Goal: Task Accomplishment & Management: Manage account settings

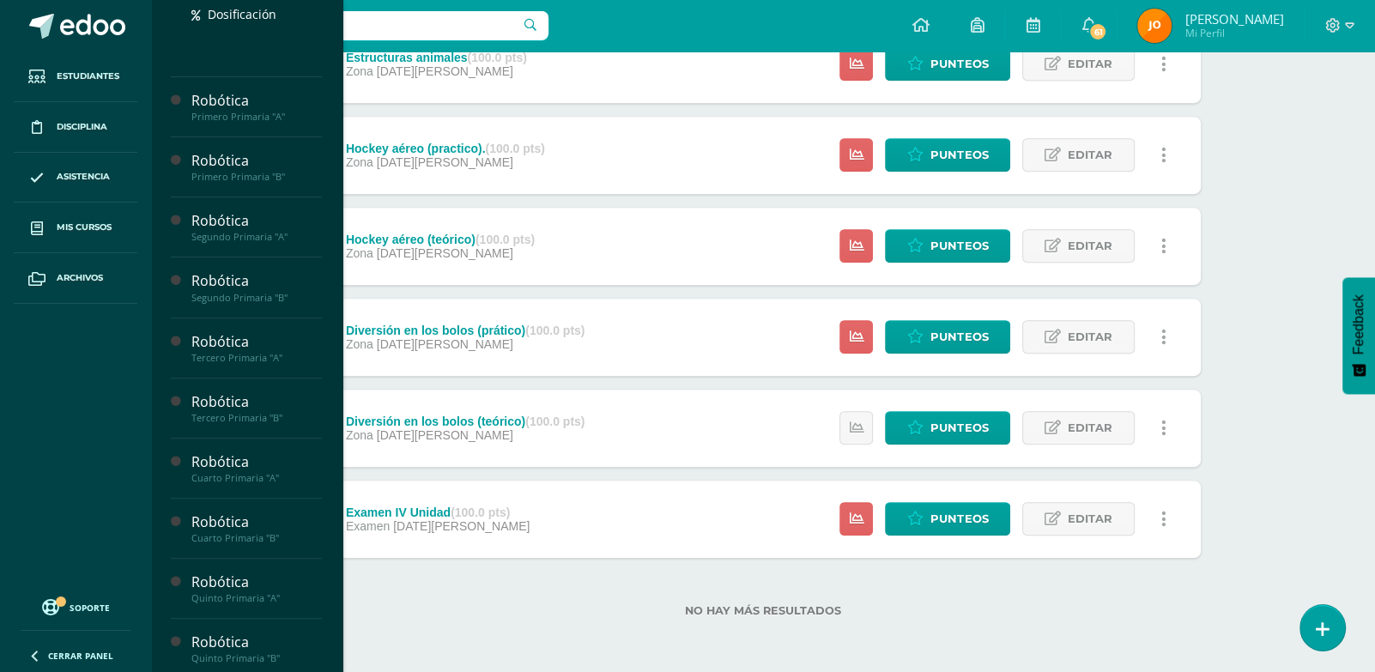
scroll to position [415, 0]
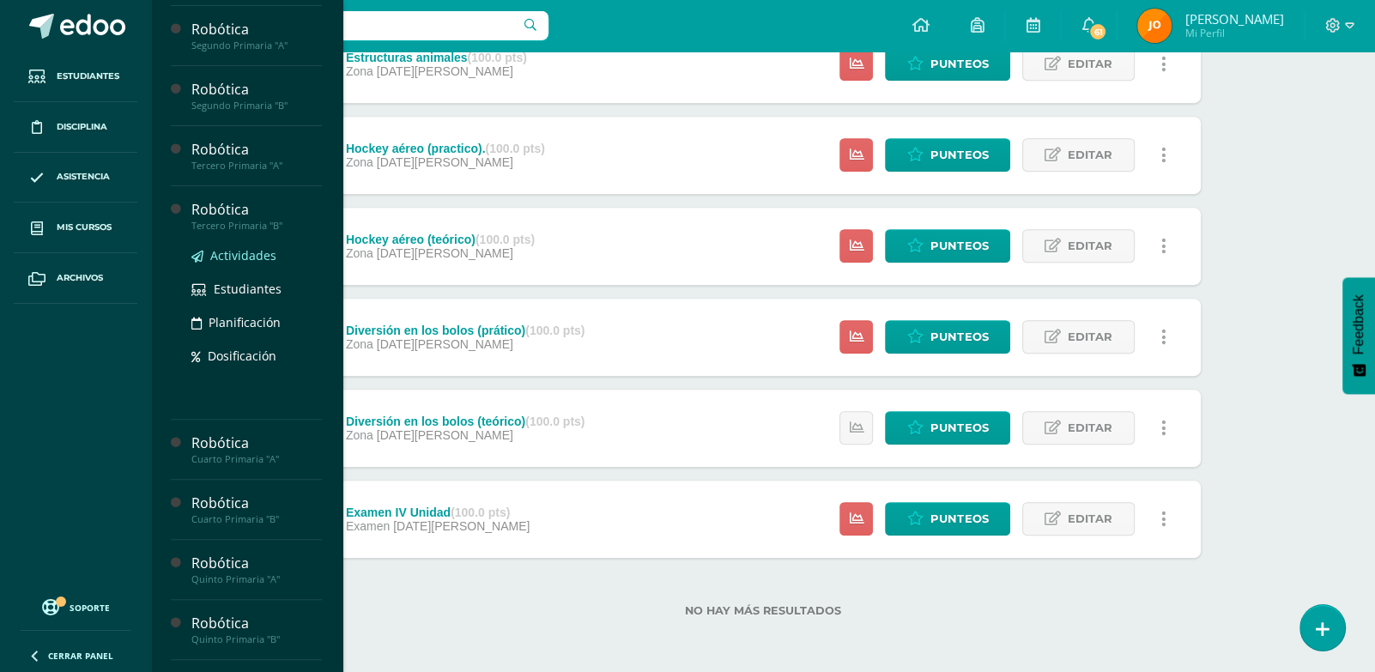
click at [251, 263] on span "Actividades" at bounding box center [243, 255] width 66 height 16
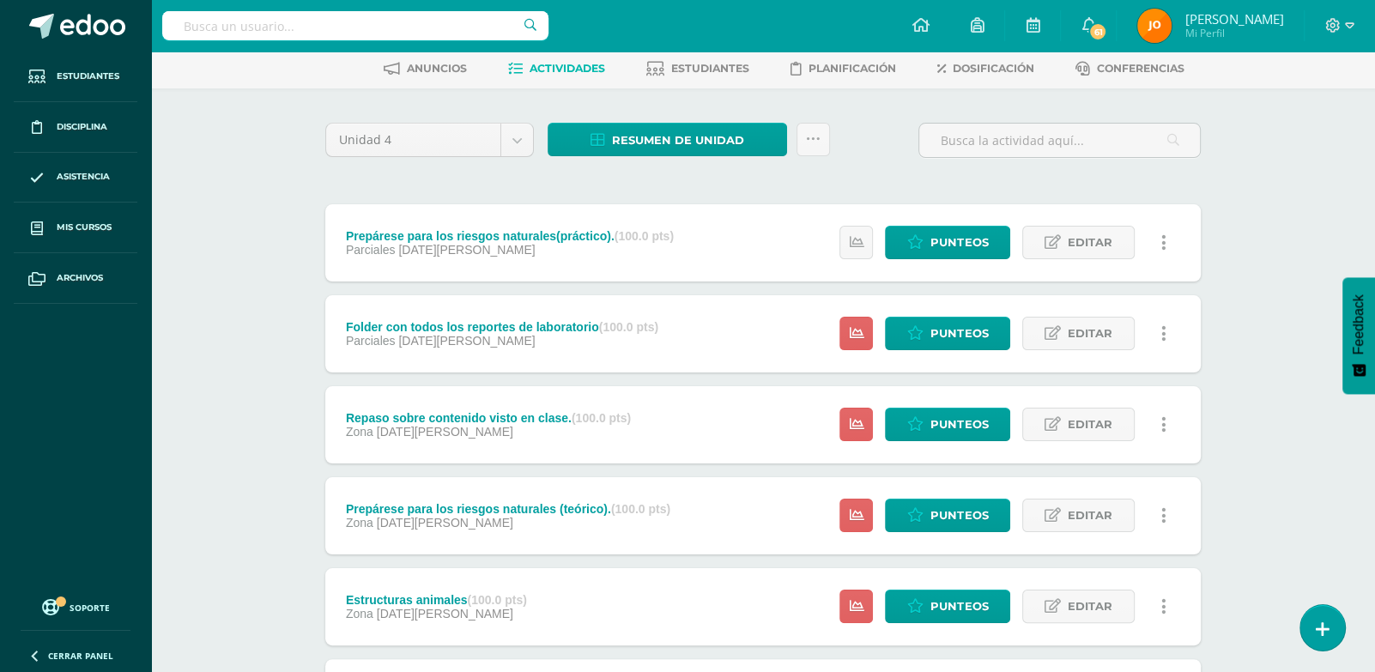
scroll to position [79, 0]
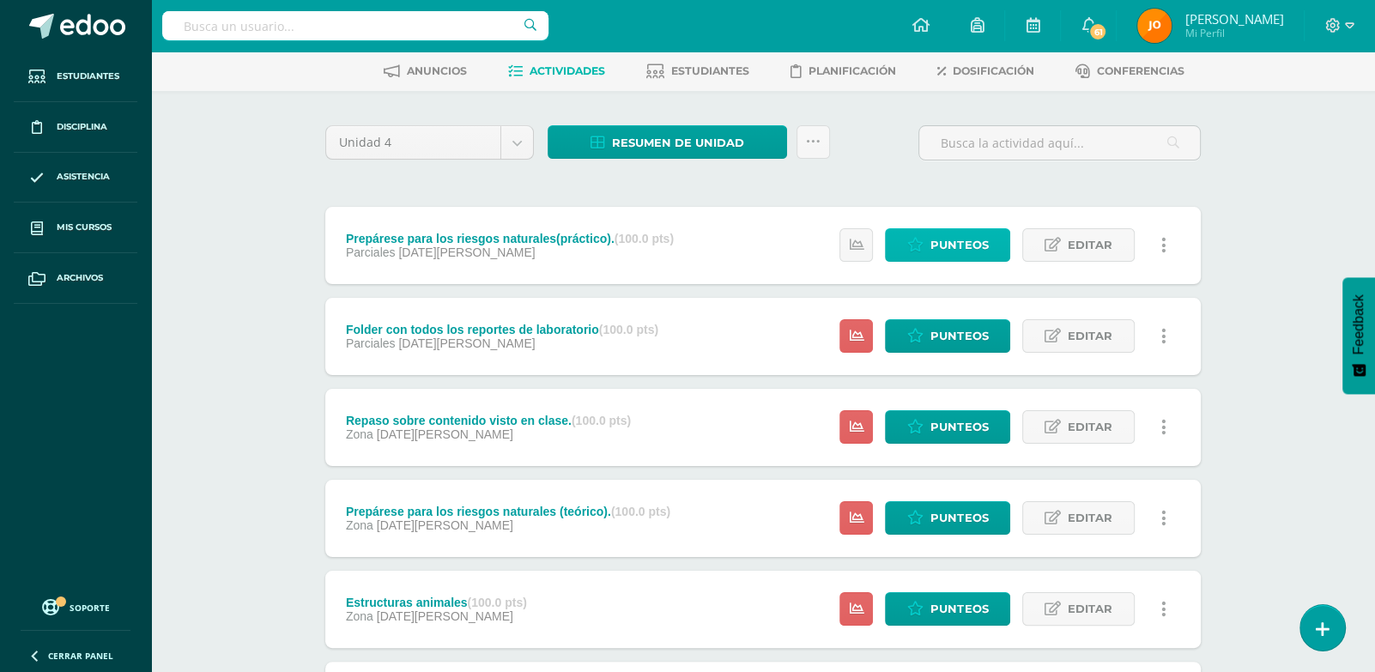
click at [974, 243] on span "Punteos" at bounding box center [959, 245] width 58 height 32
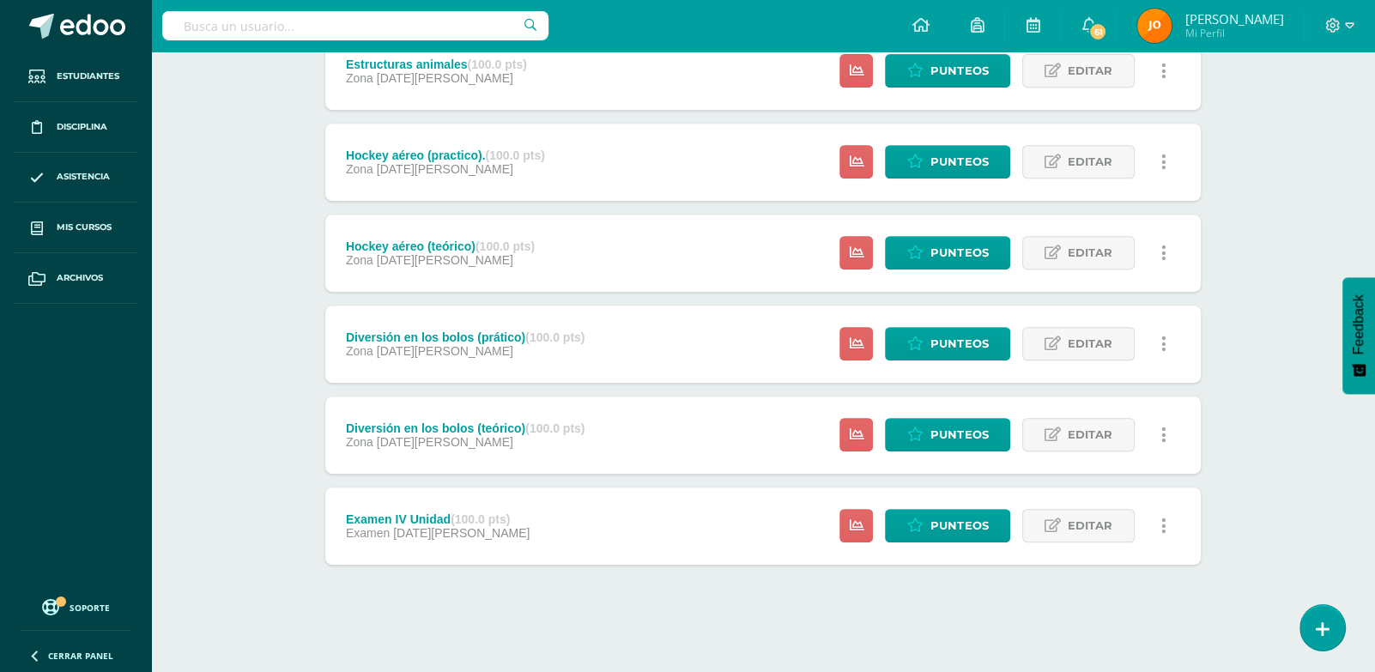
scroll to position [619, 0]
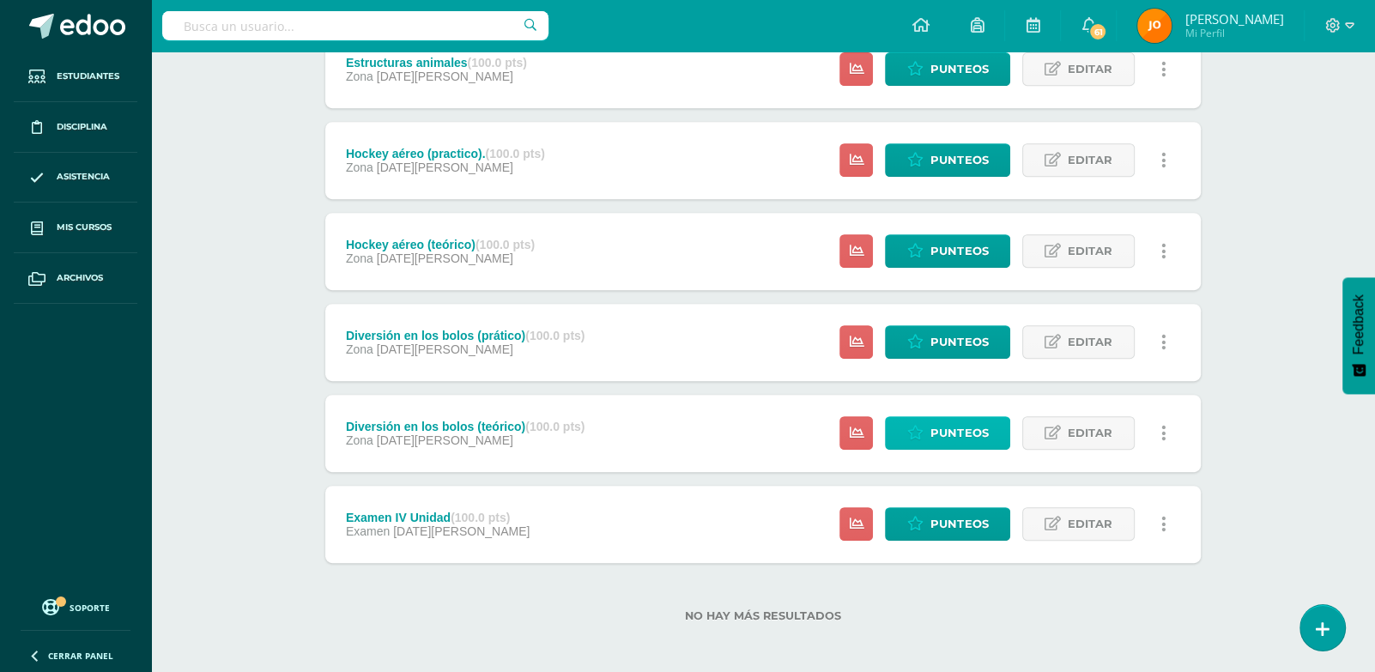
click at [939, 430] on span "Punteos" at bounding box center [959, 433] width 58 height 32
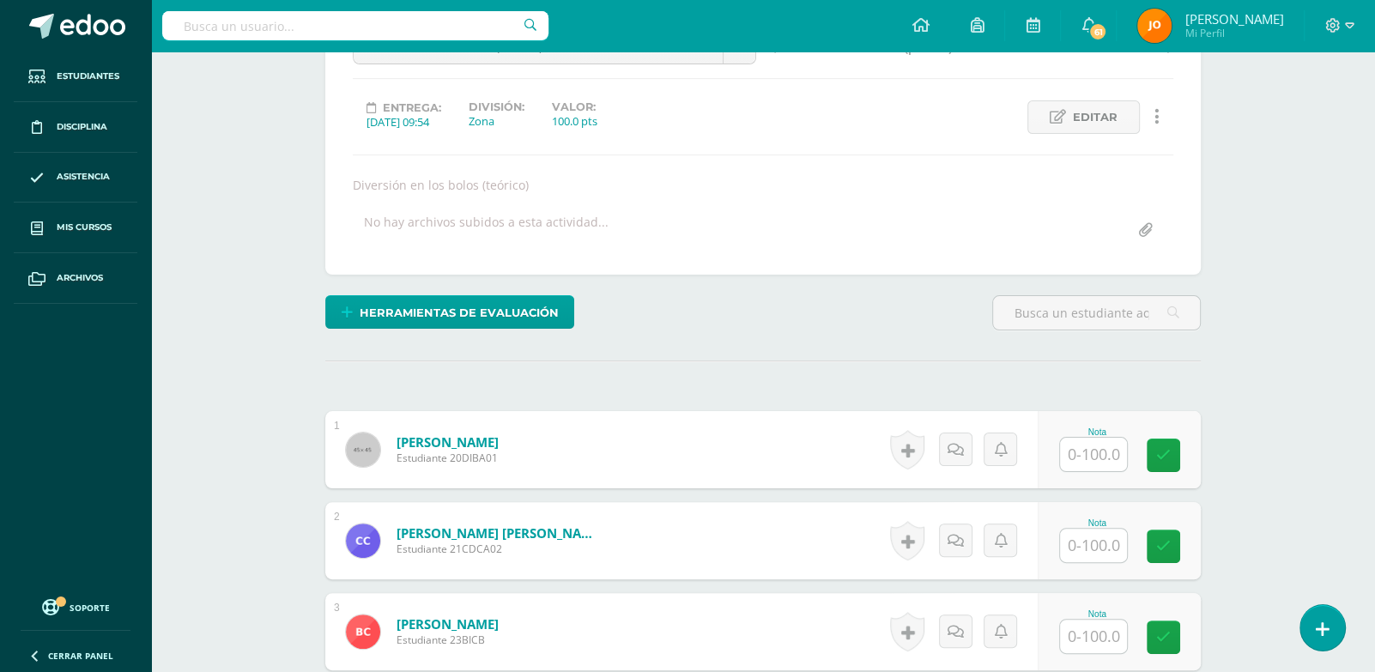
scroll to position [357, 0]
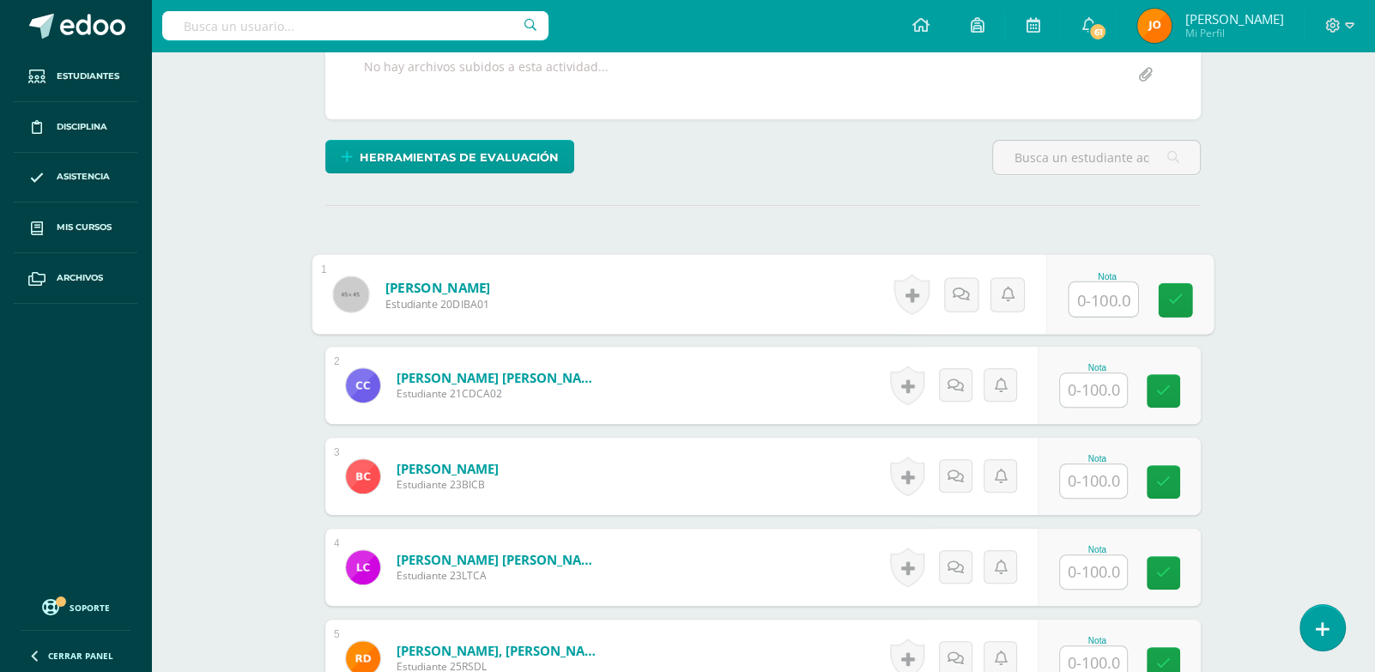
click at [1117, 303] on input "text" at bounding box center [1103, 299] width 69 height 34
type input "80"
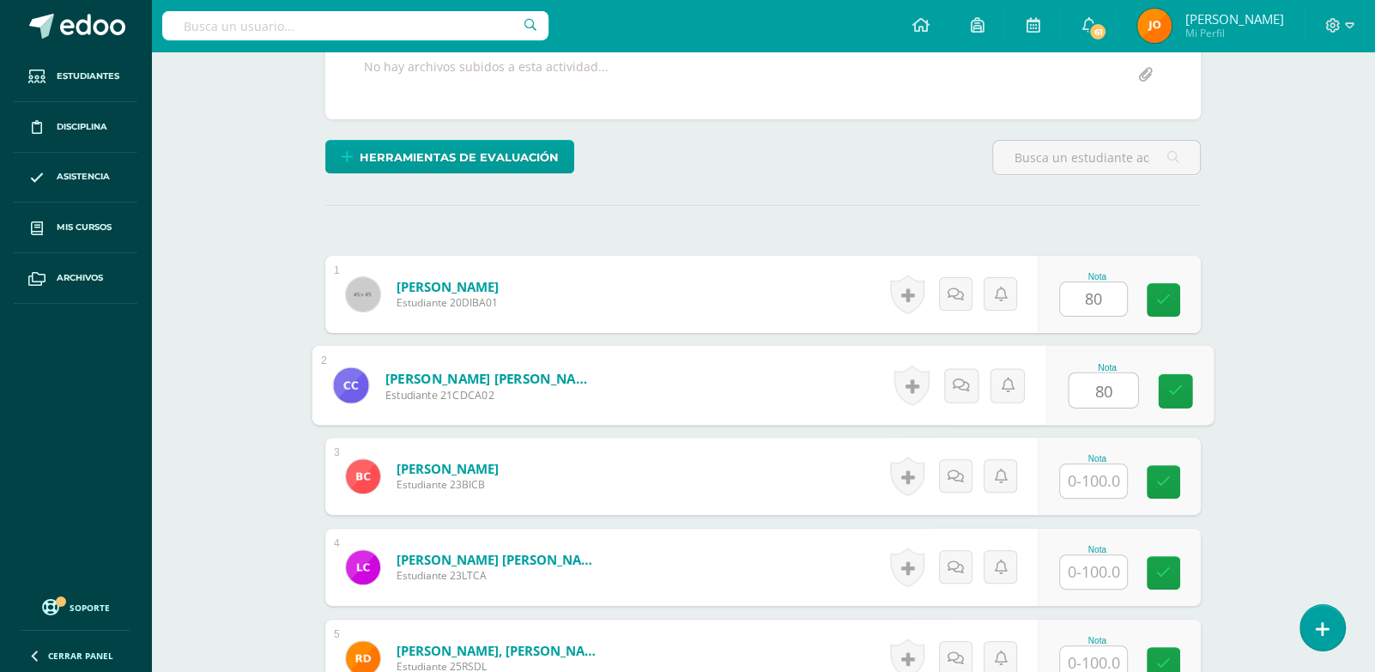
type input "80"
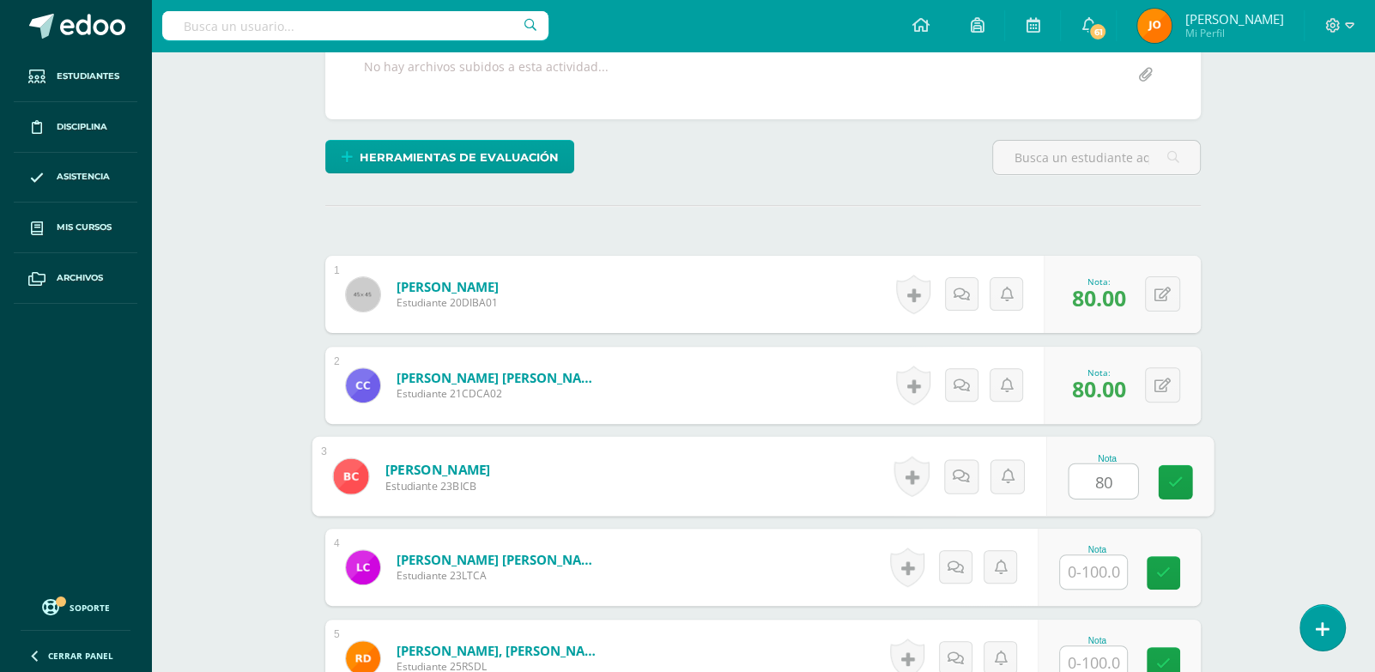
type input "80"
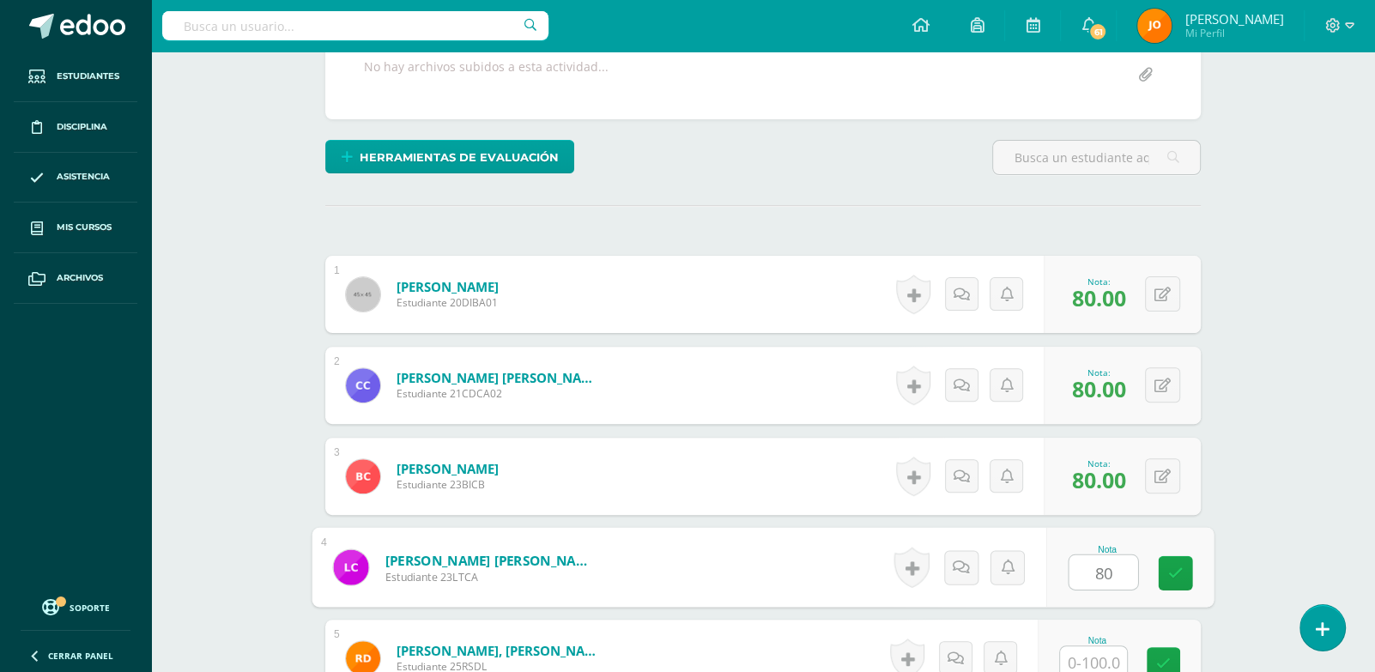
type input "80"
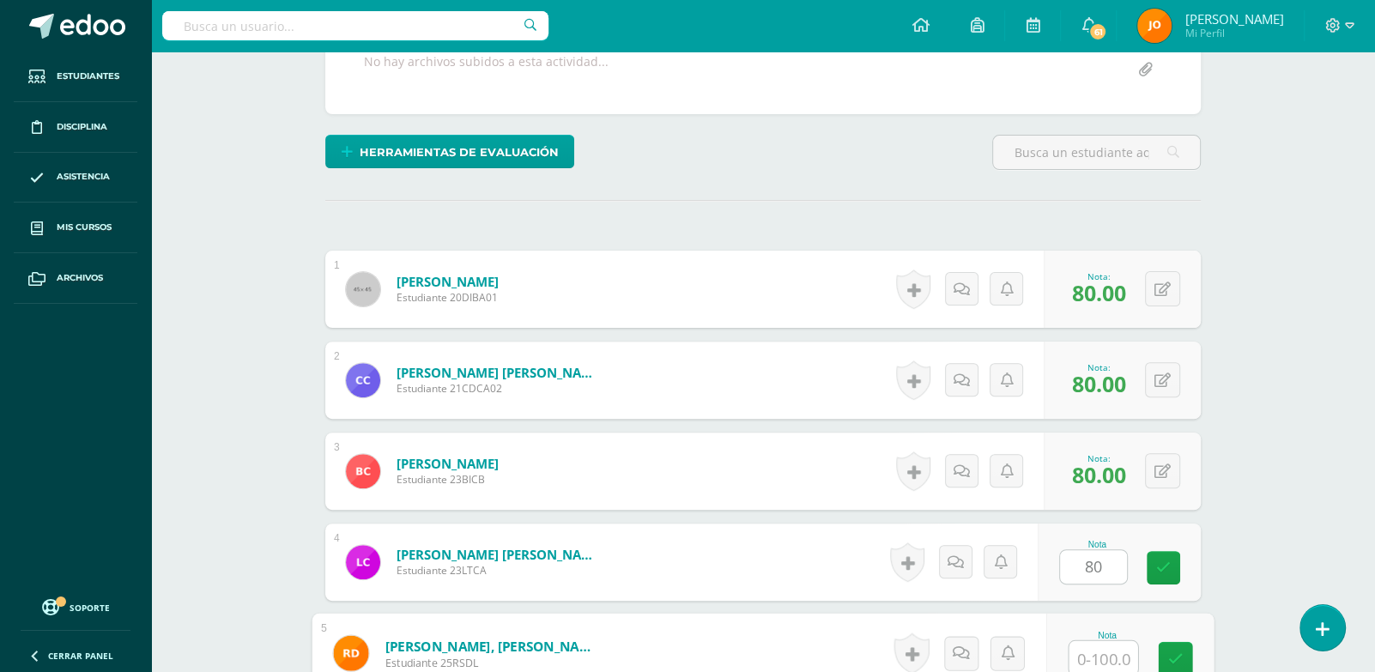
paste input "100"
type input "100"
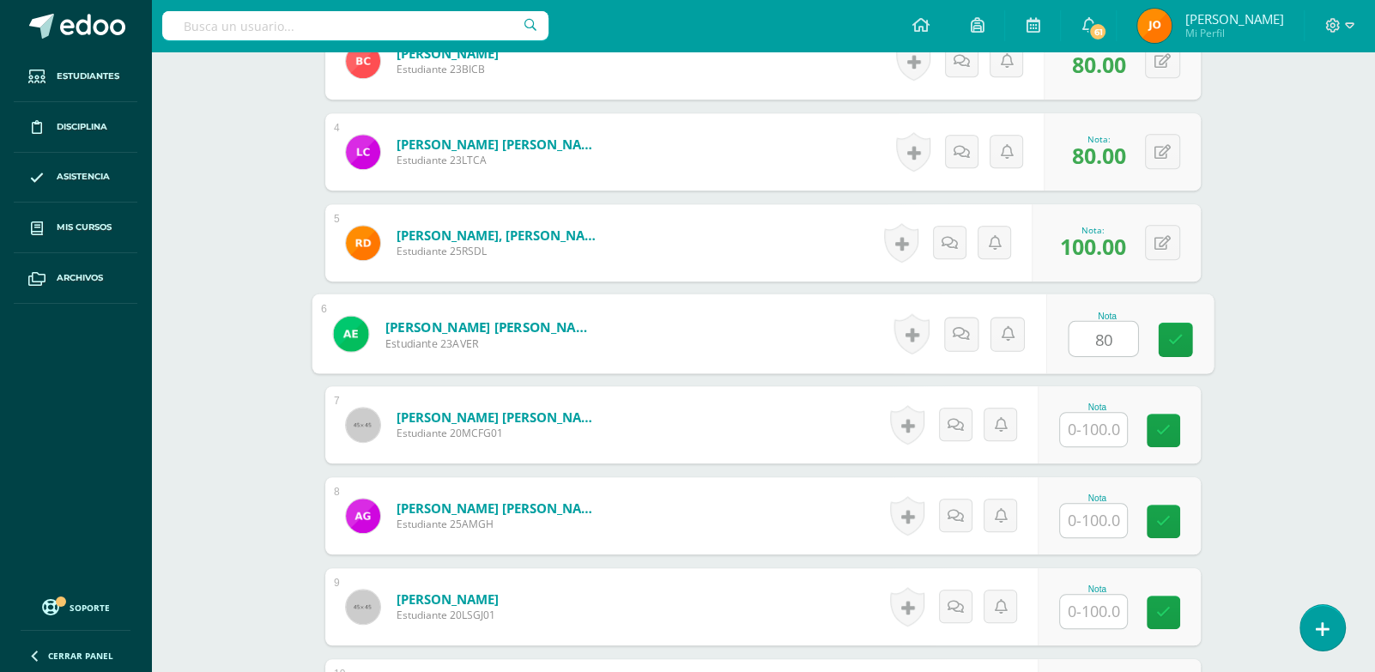
type input "80"
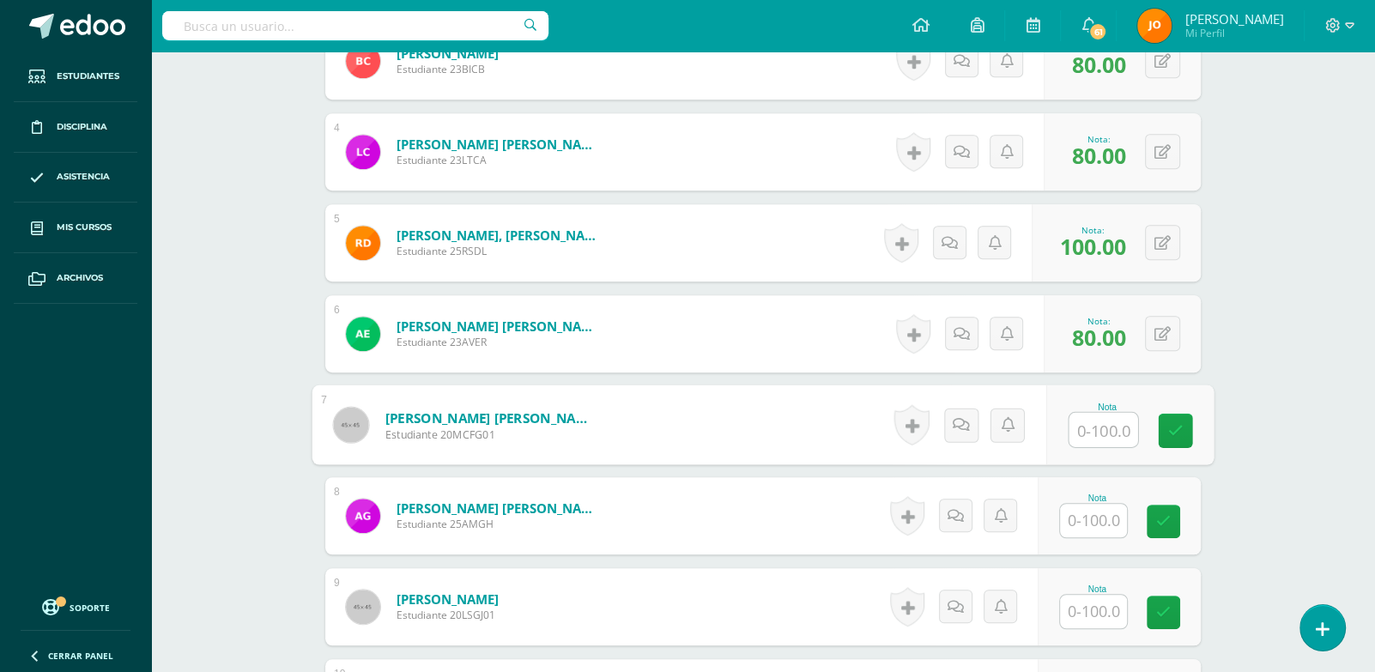
paste input "100"
type input "100"
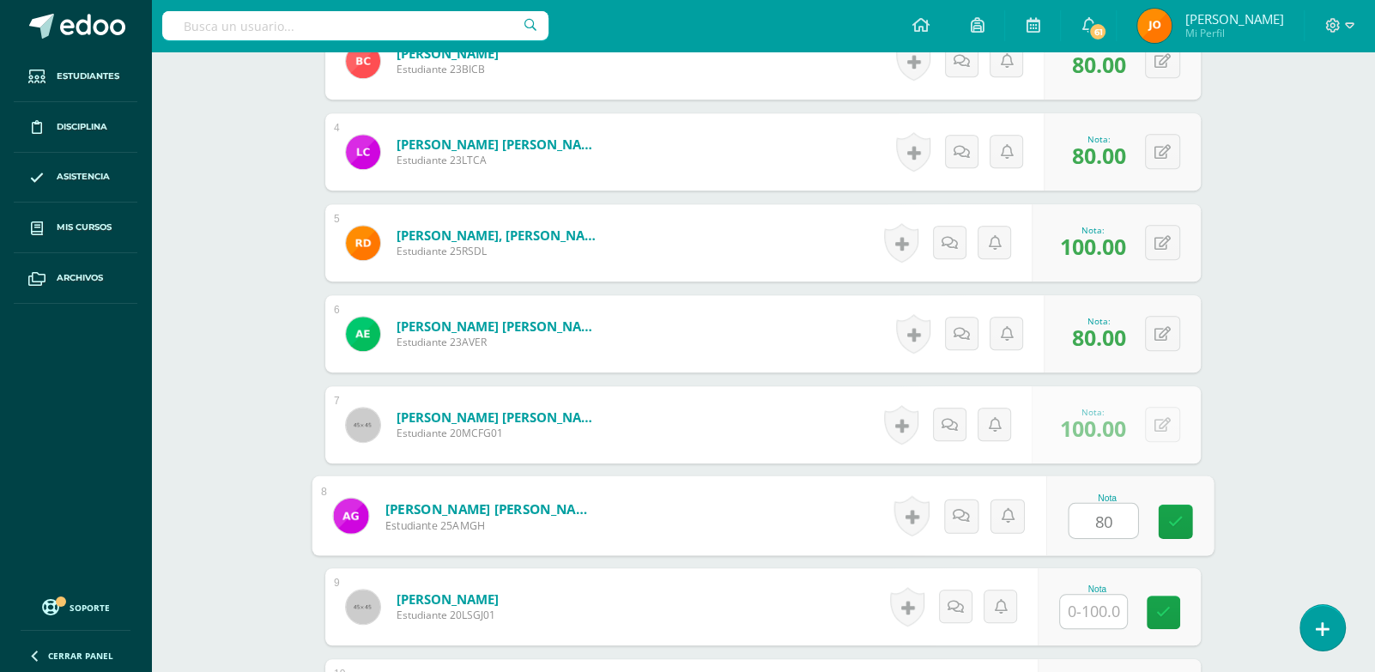
type input "80"
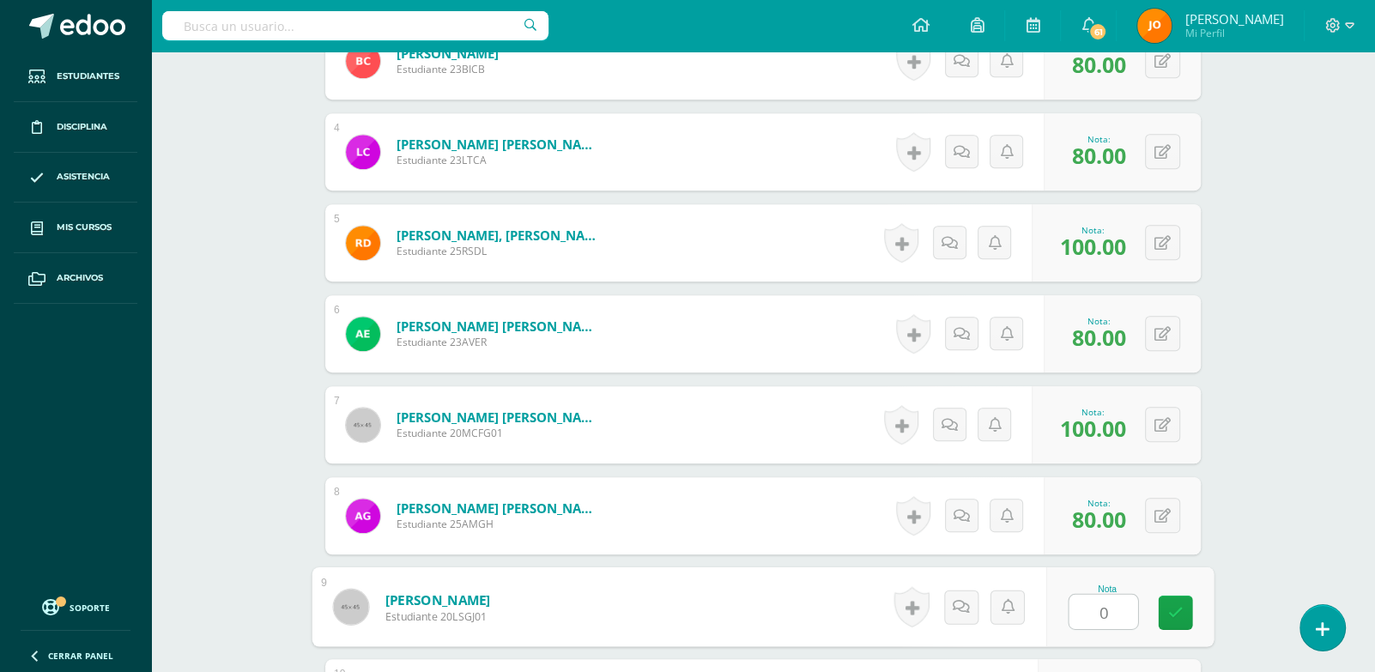
type input "0"
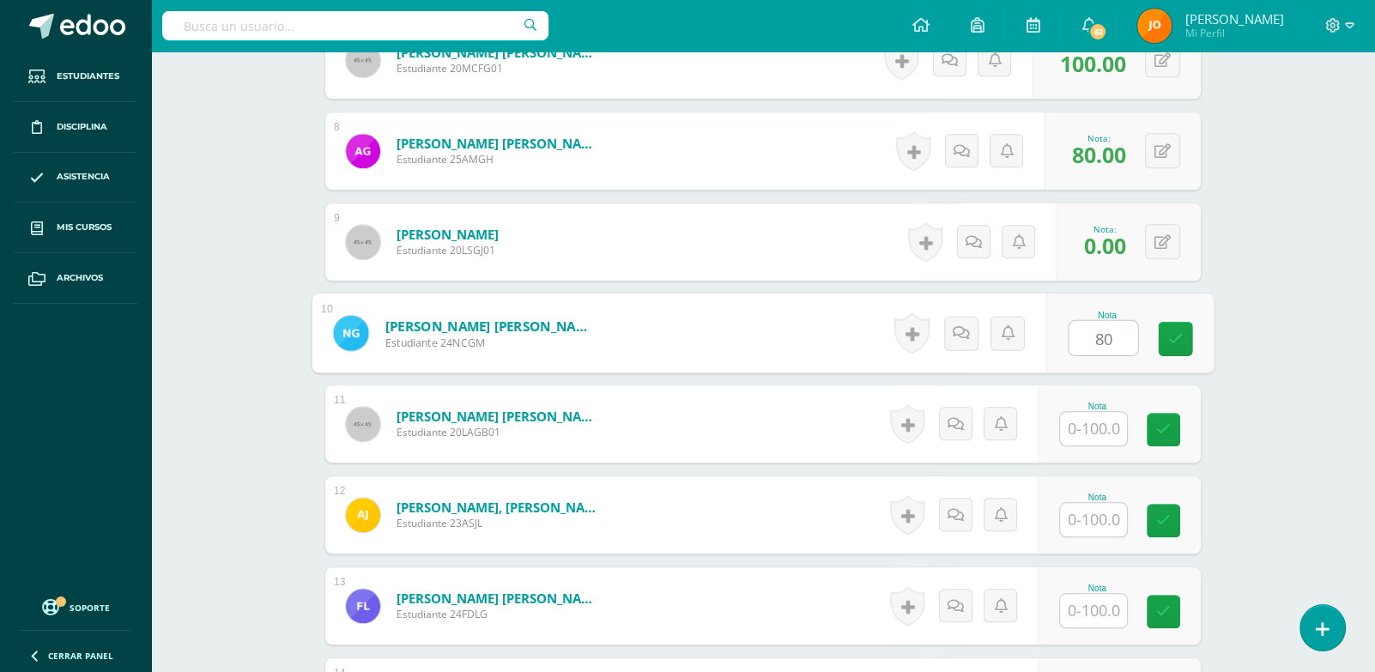
type input "80"
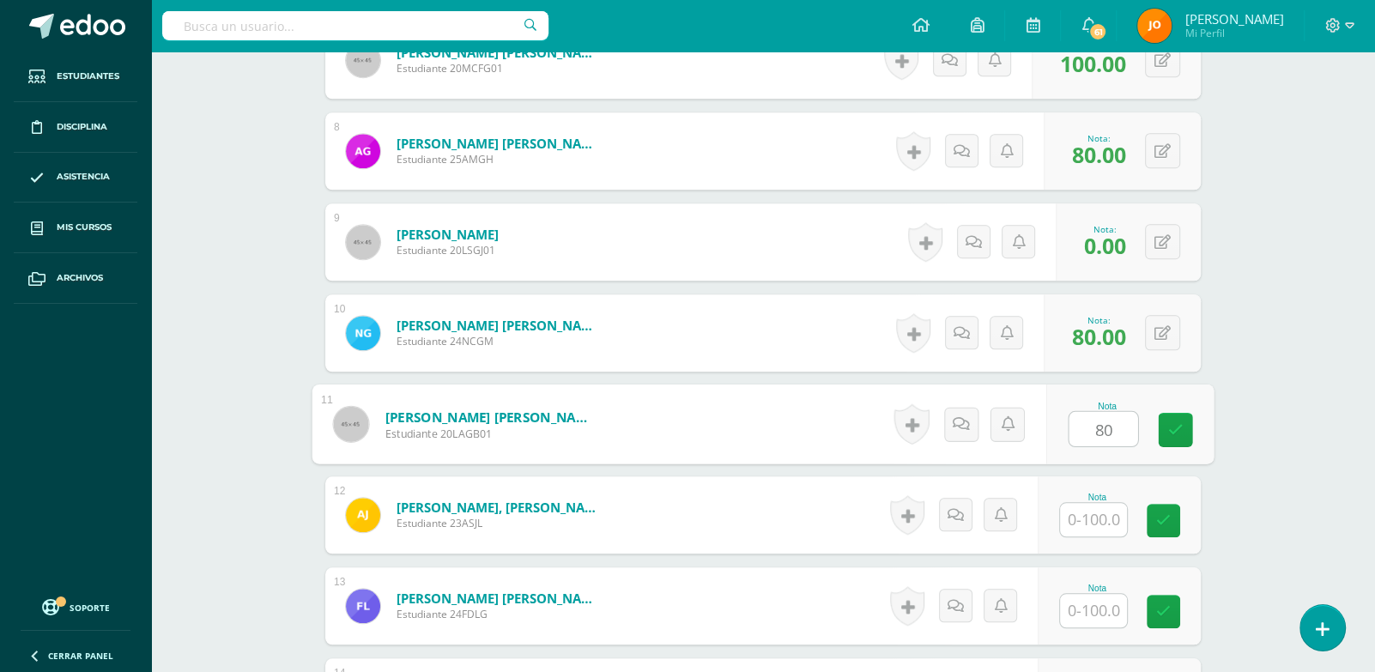
type input "80"
drag, startPoint x: 1169, startPoint y: 431, endPoint x: 1188, endPoint y: 427, distance: 19.2
click at [1188, 427] on button at bounding box center [1174, 424] width 36 height 36
type input "50"
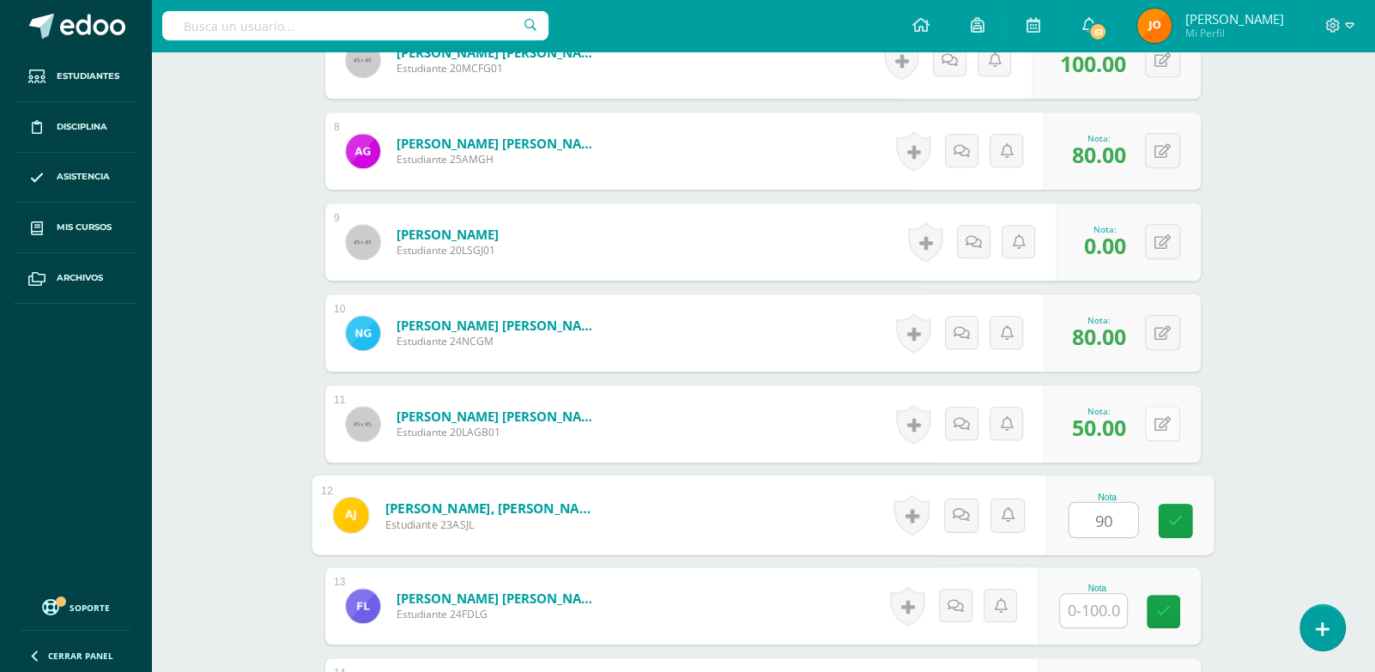
type input "90"
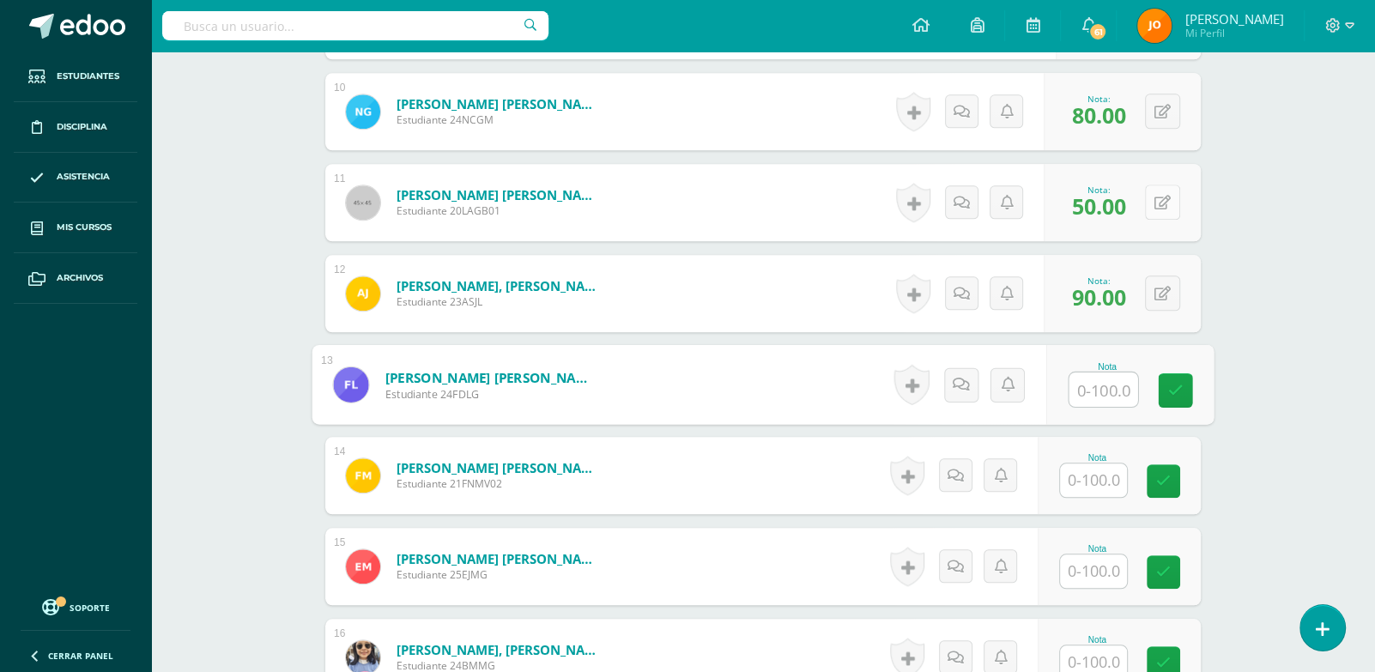
scroll to position [1359, 0]
paste input "100"
type input "100"
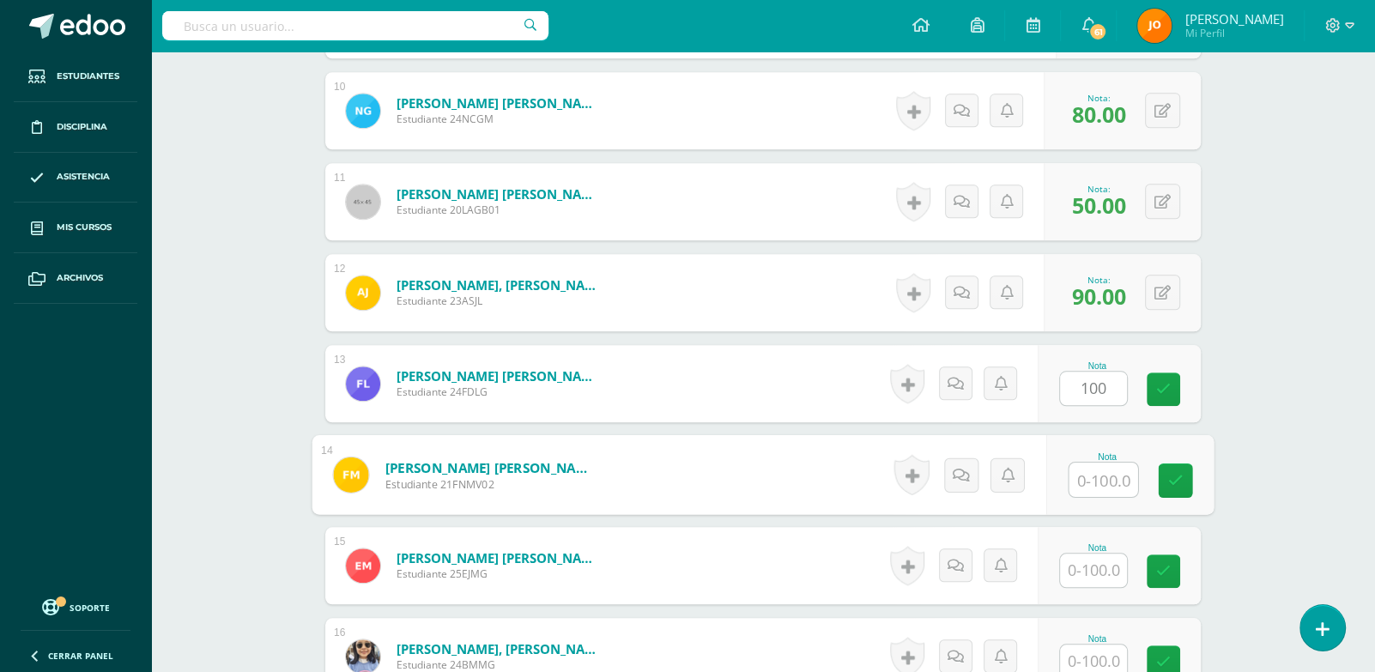
paste input "100"
type input "100"
paste input "100"
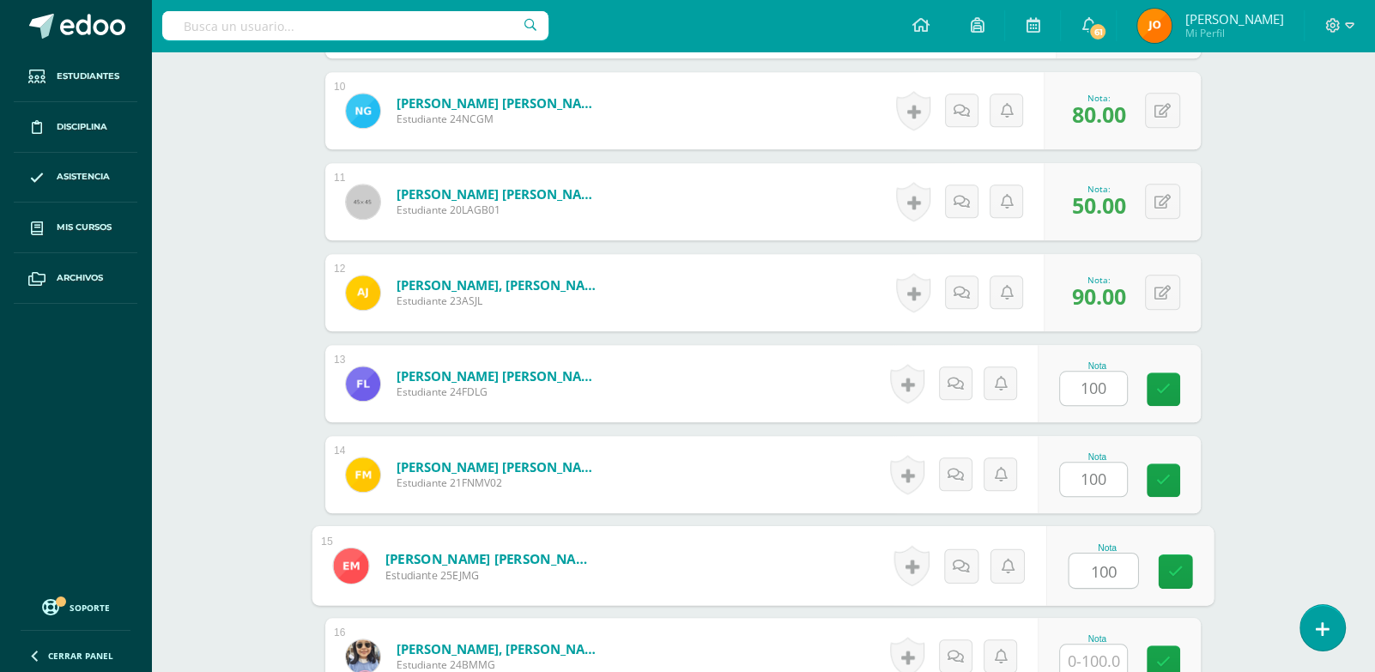
type input "100"
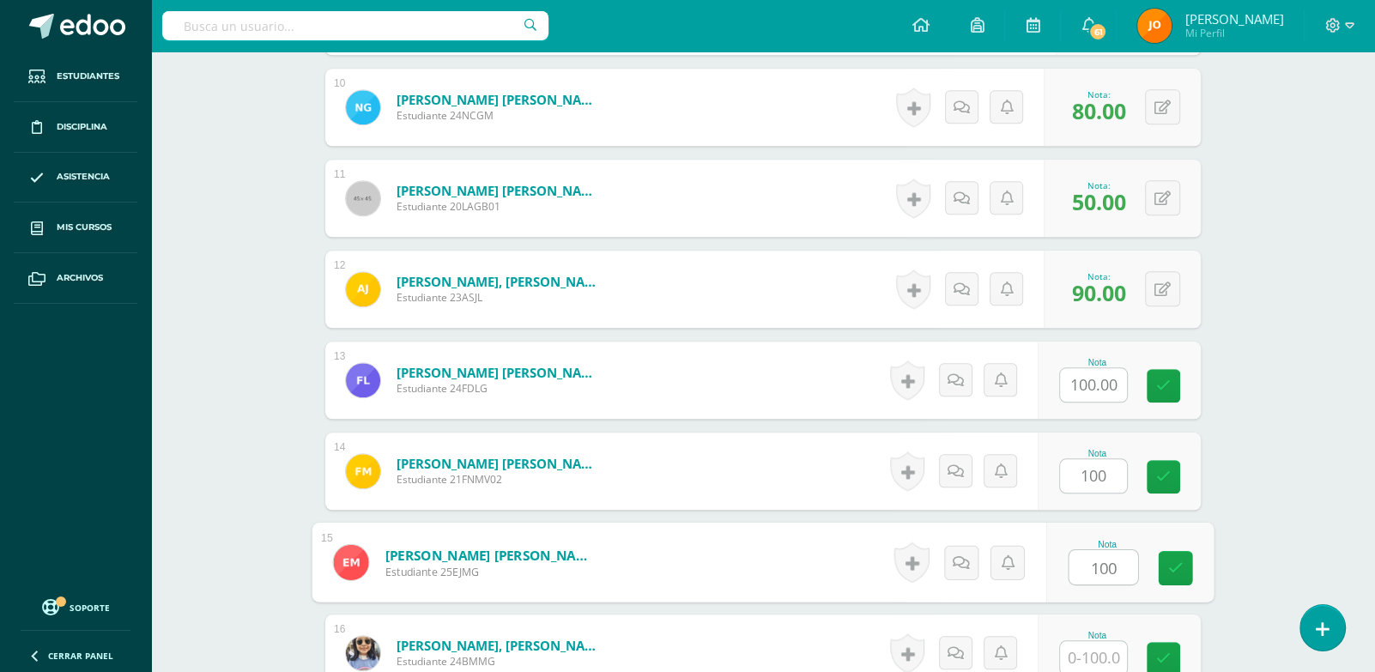
paste input "100"
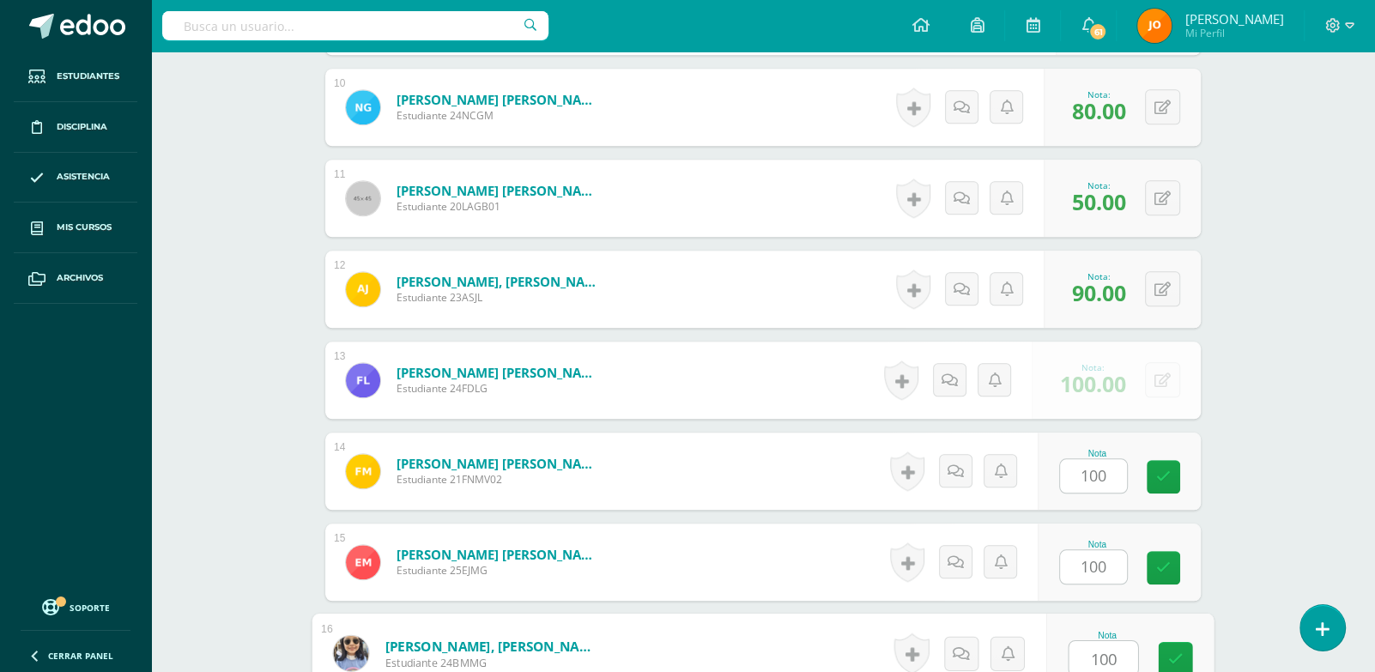
type input "100"
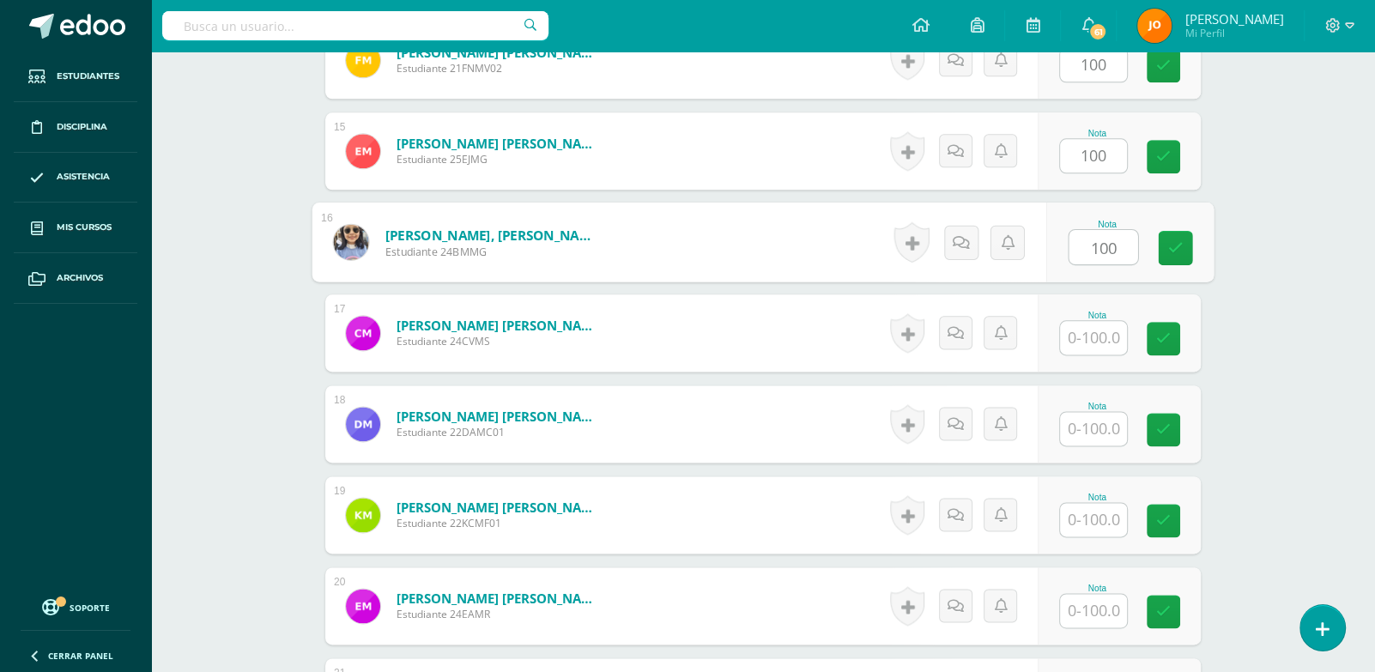
paste input "100"
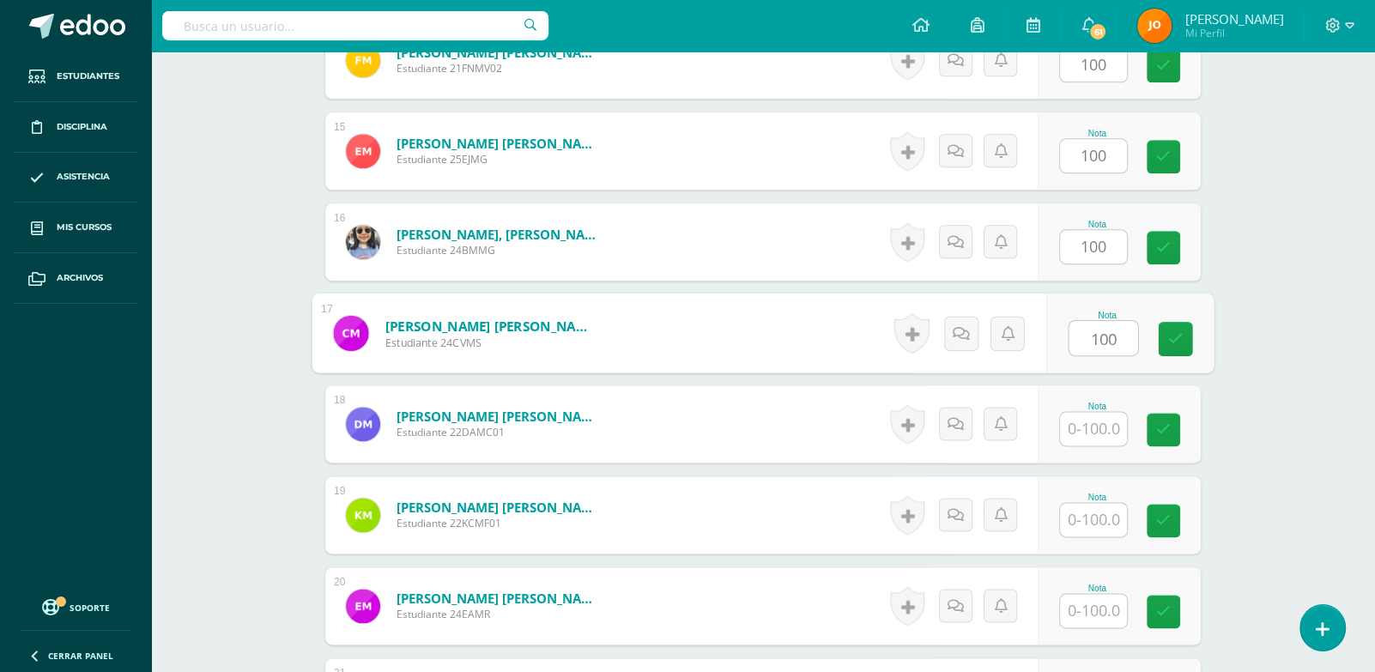
type input "100"
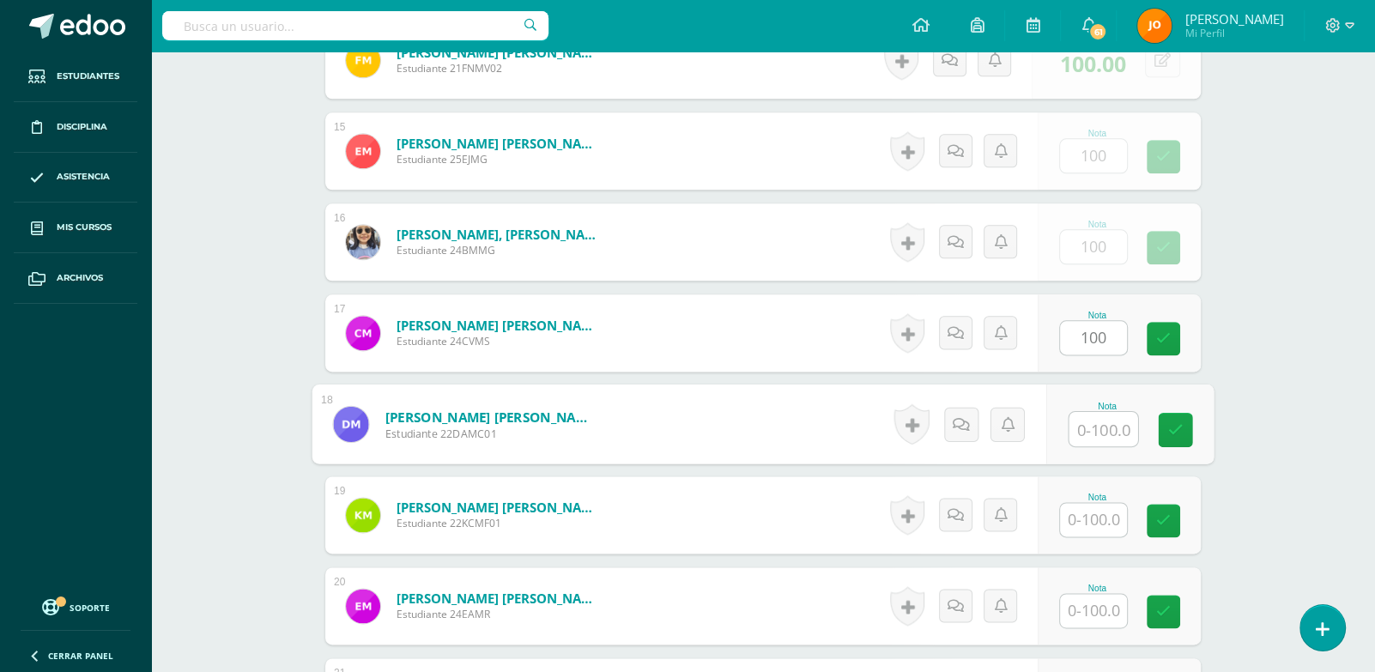
paste input "100"
type input "100"
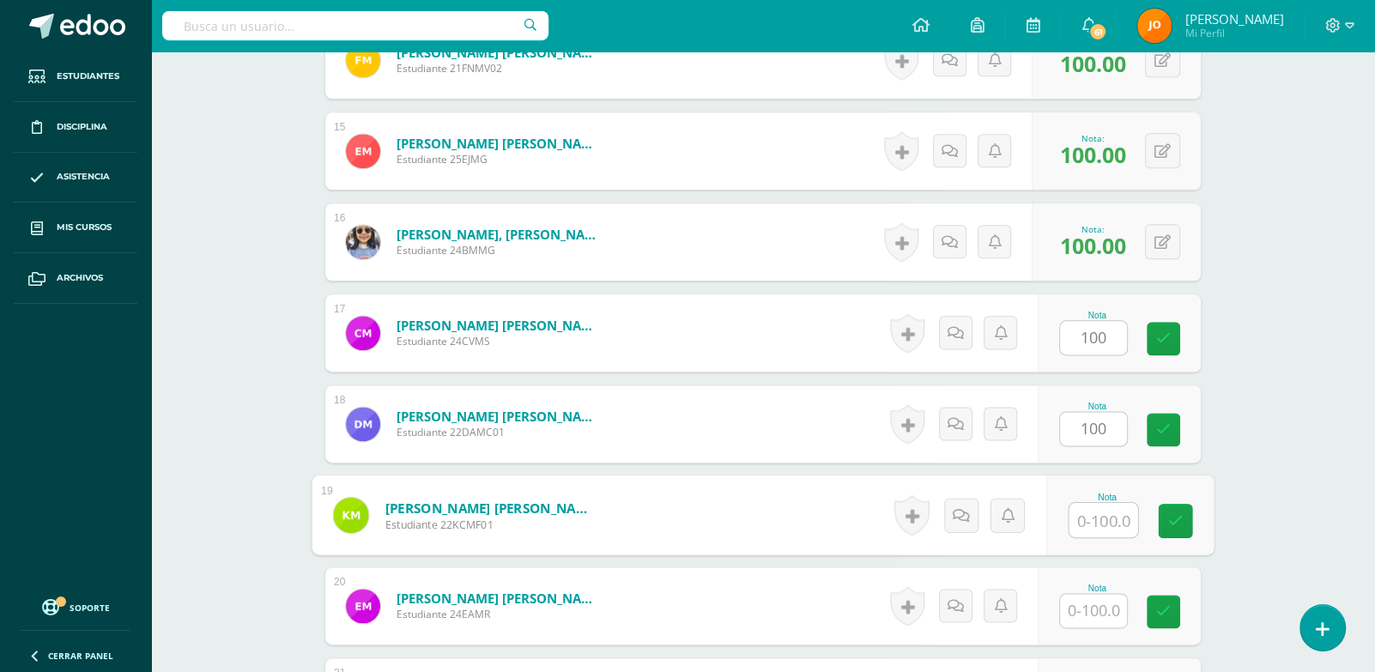
paste input "100"
type input "100"
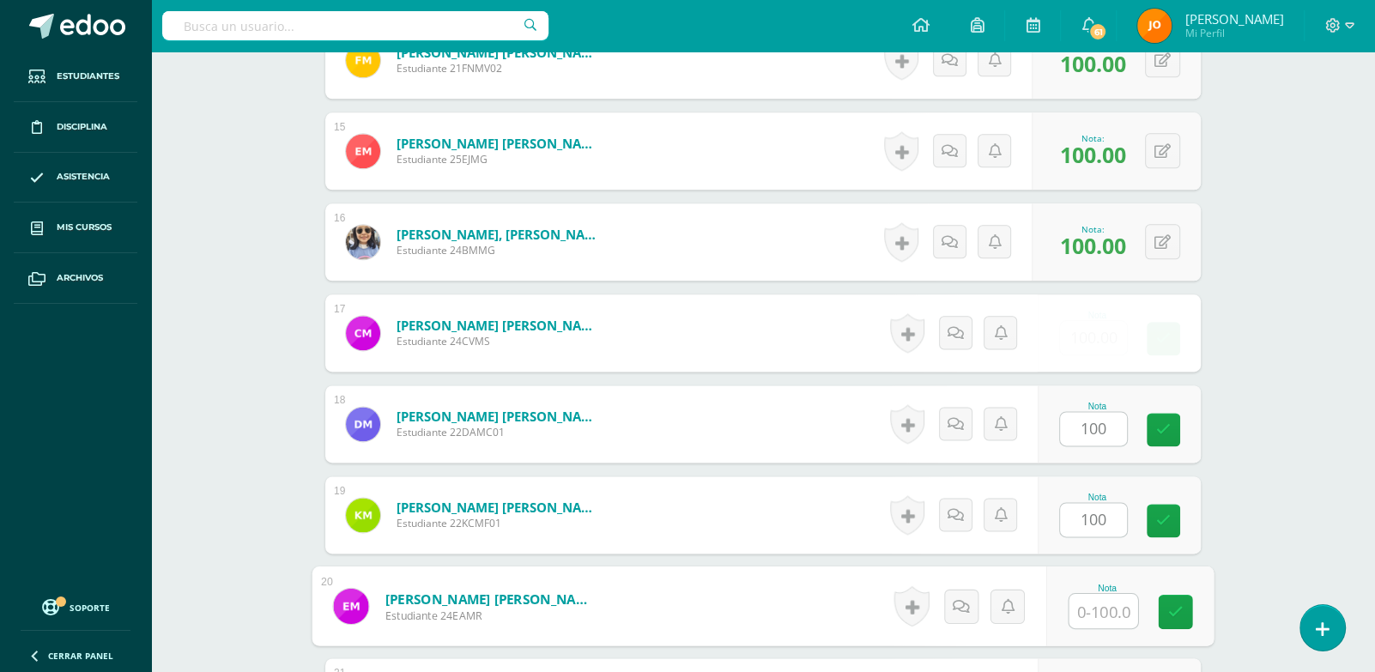
paste input "100"
type input "100"
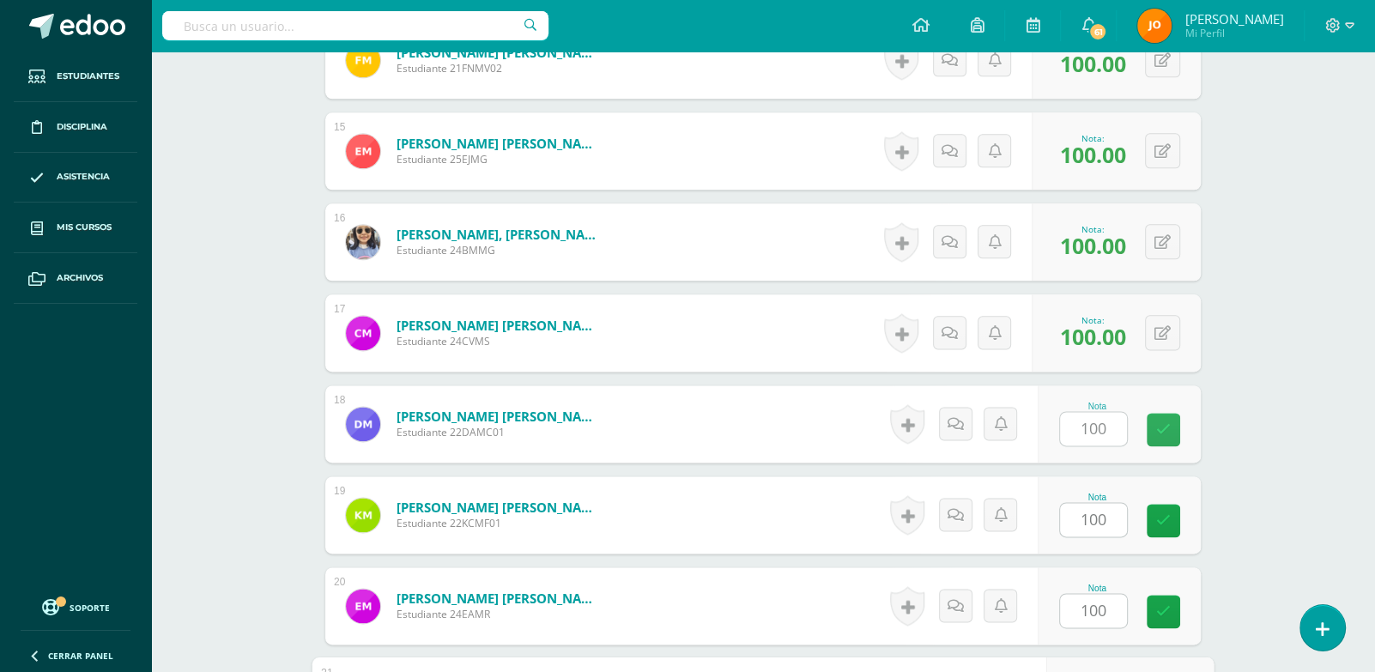
scroll to position [2138, 0]
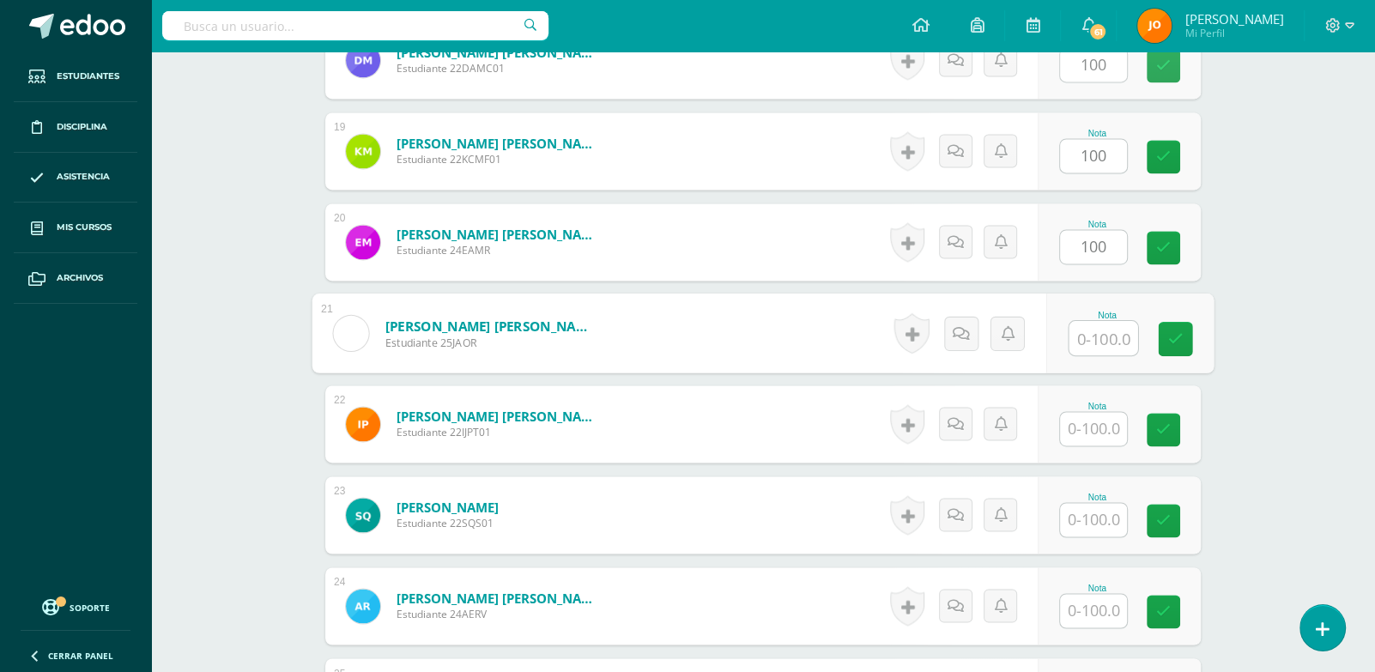
paste input "100"
type input "100"
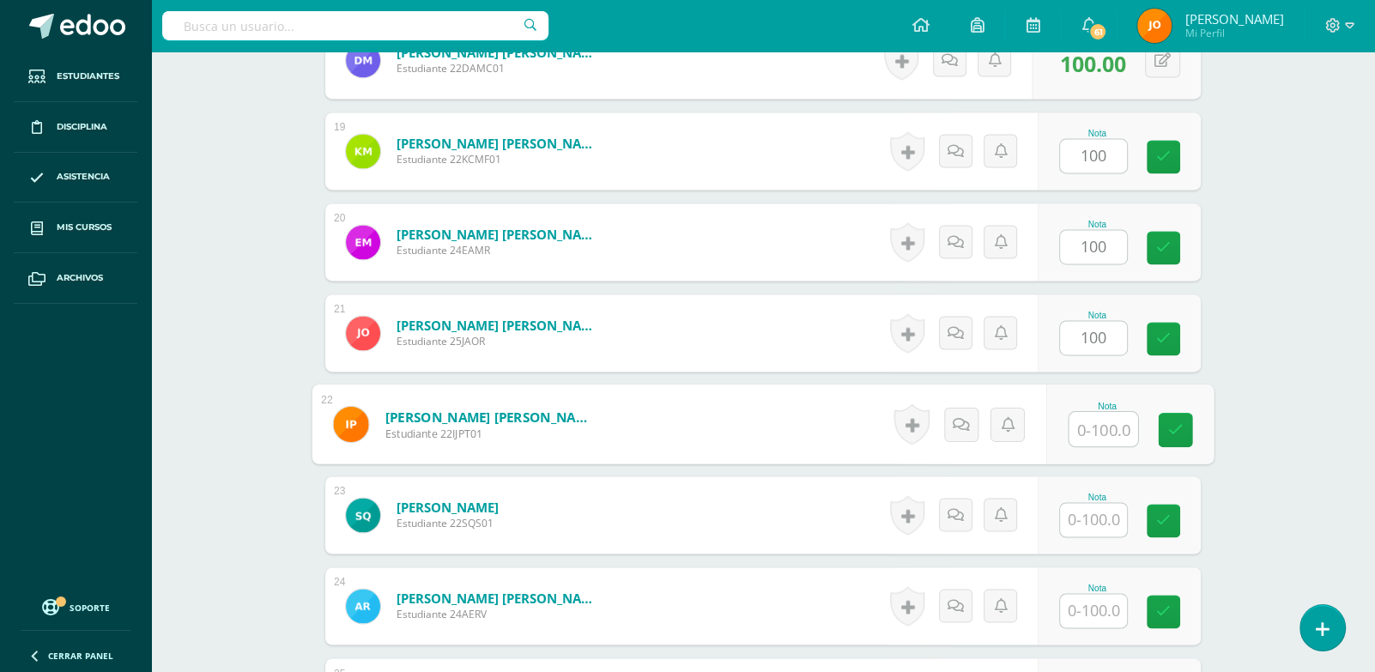
paste input "100"
type input "100"
paste input "100"
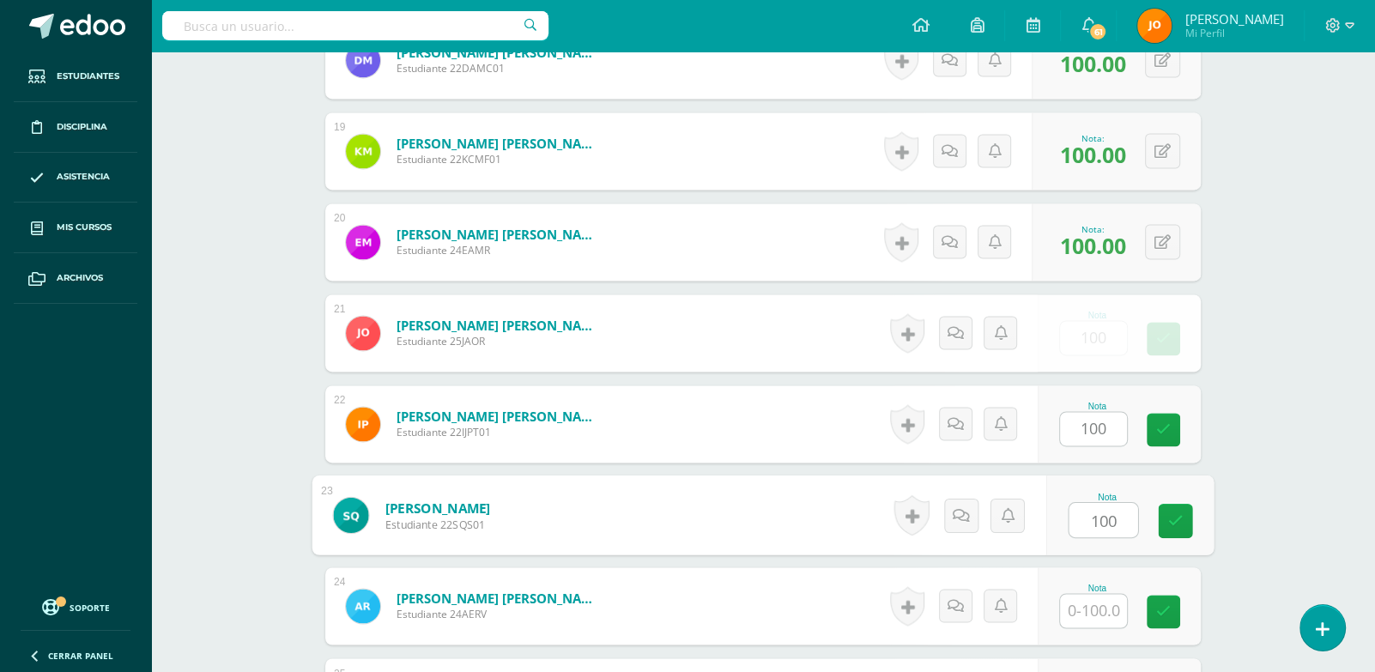
type input "100"
paste input "100"
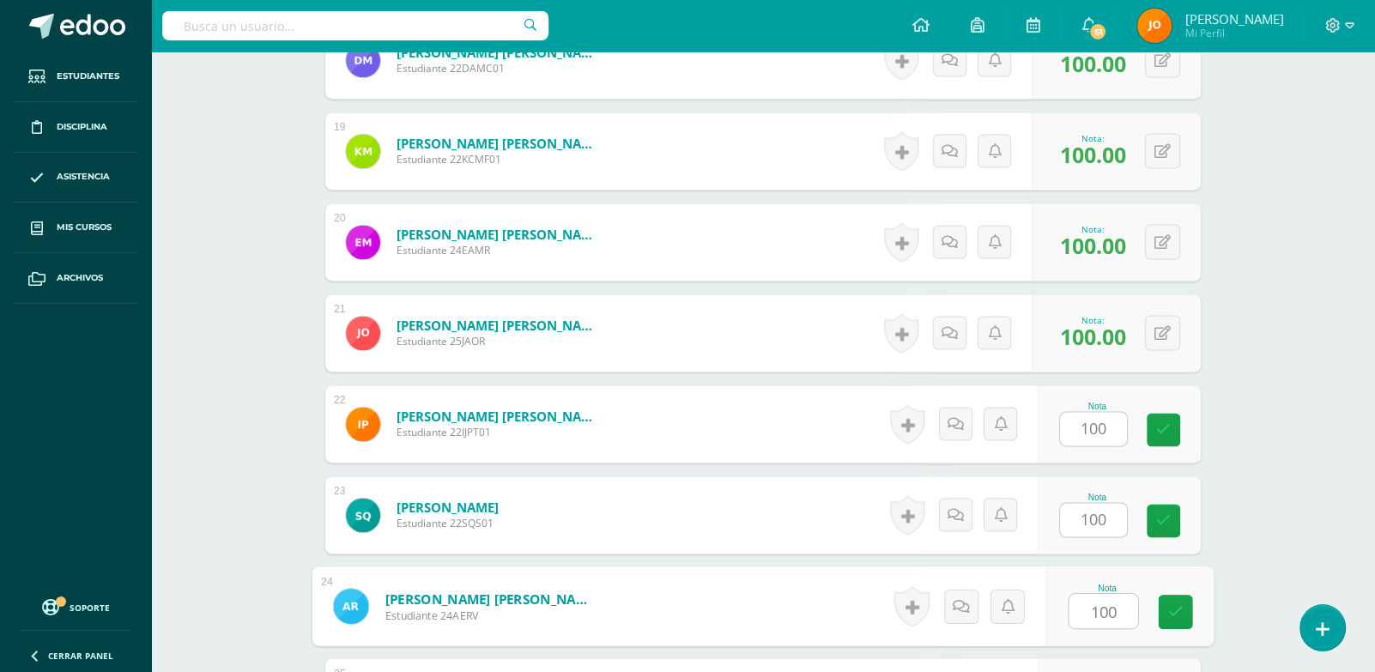
type input "100"
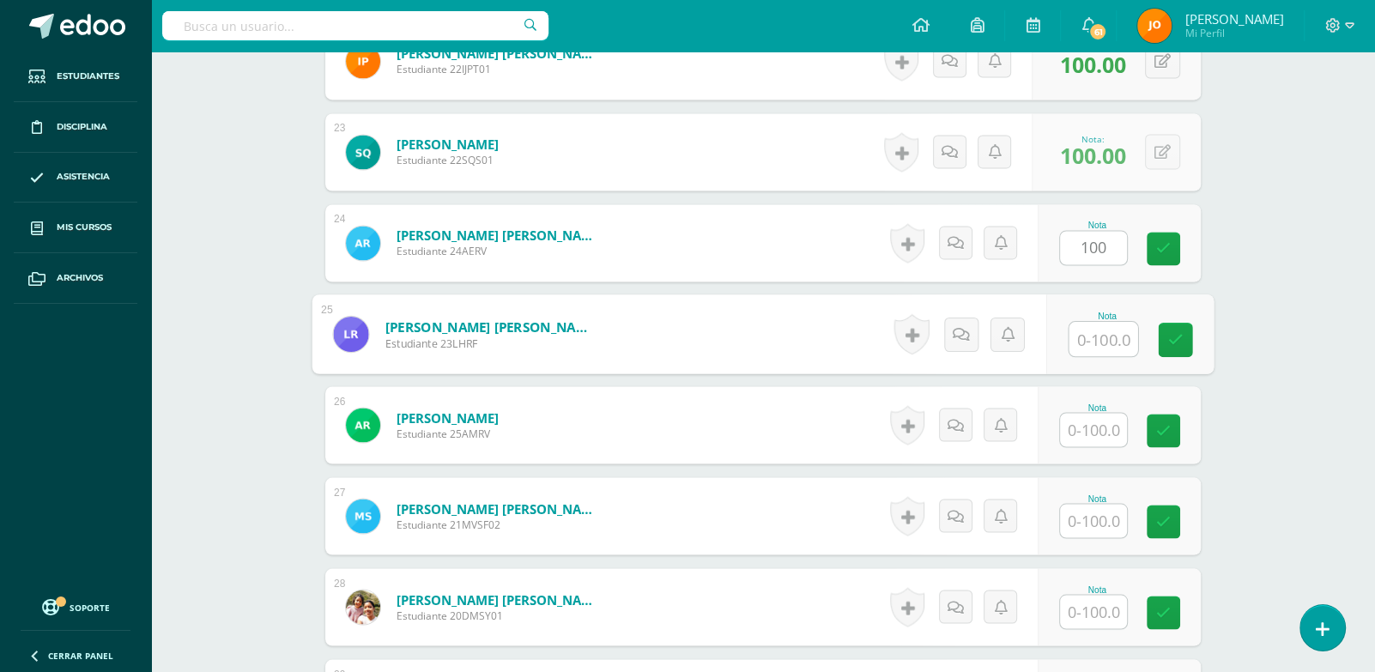
paste input "100"
type input "100"
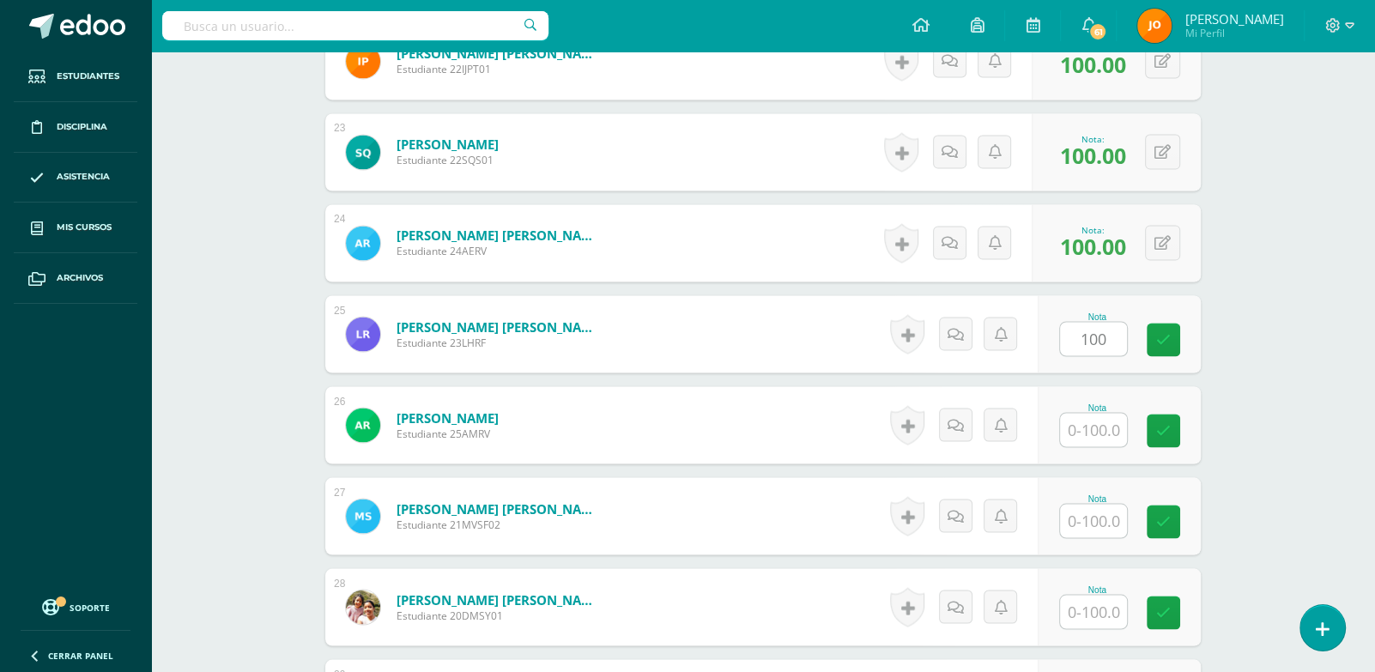
click at [1090, 416] on input "text" at bounding box center [1093, 429] width 67 height 33
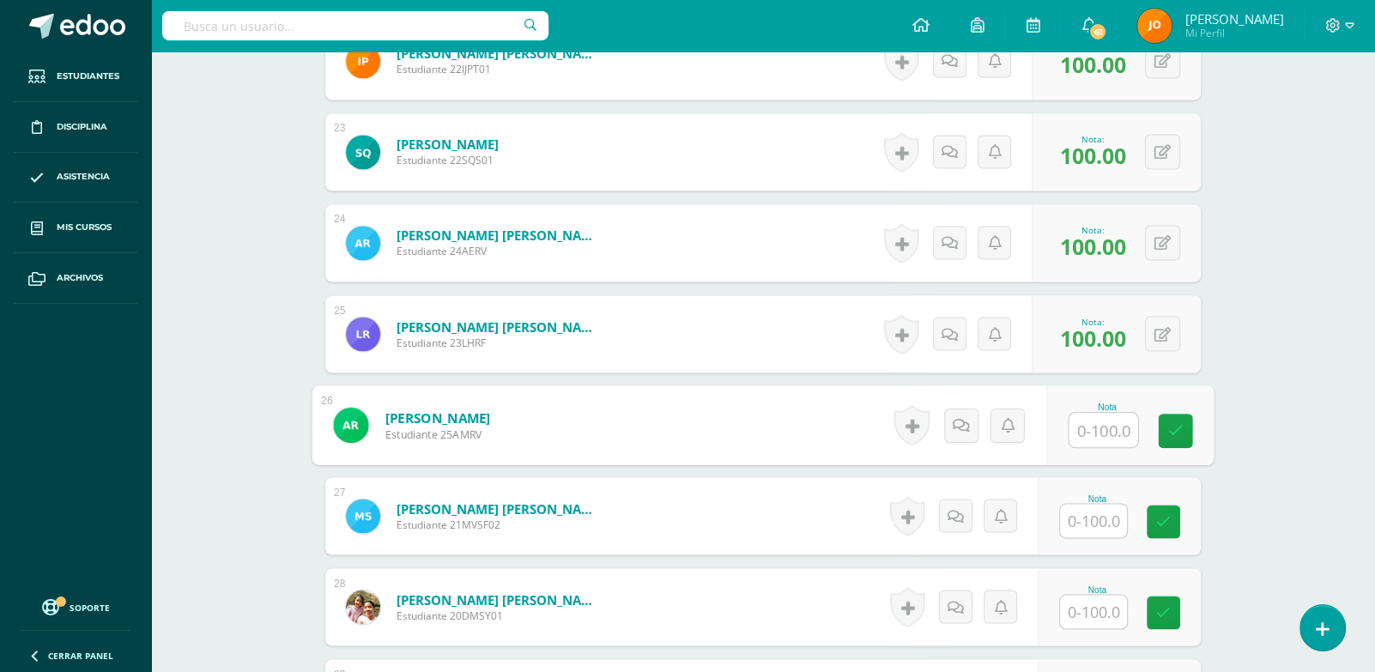
type input "9"
type input "80"
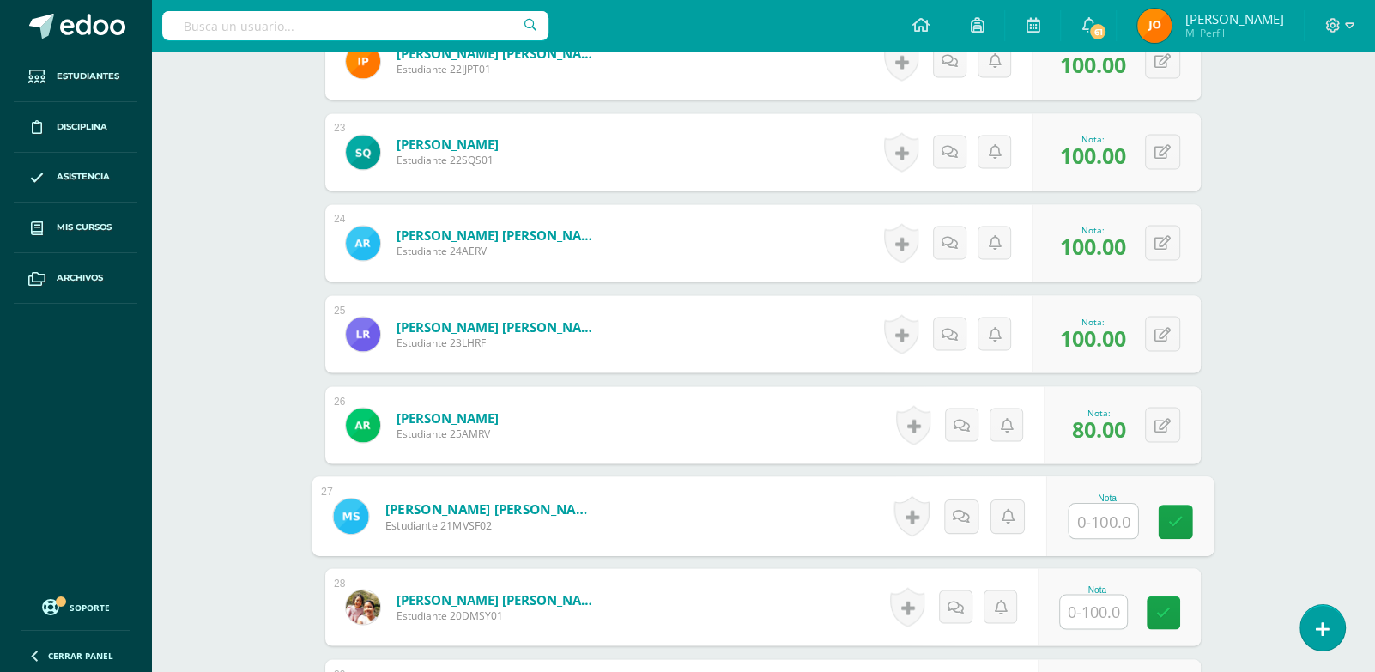
paste input "100"
type input "100"
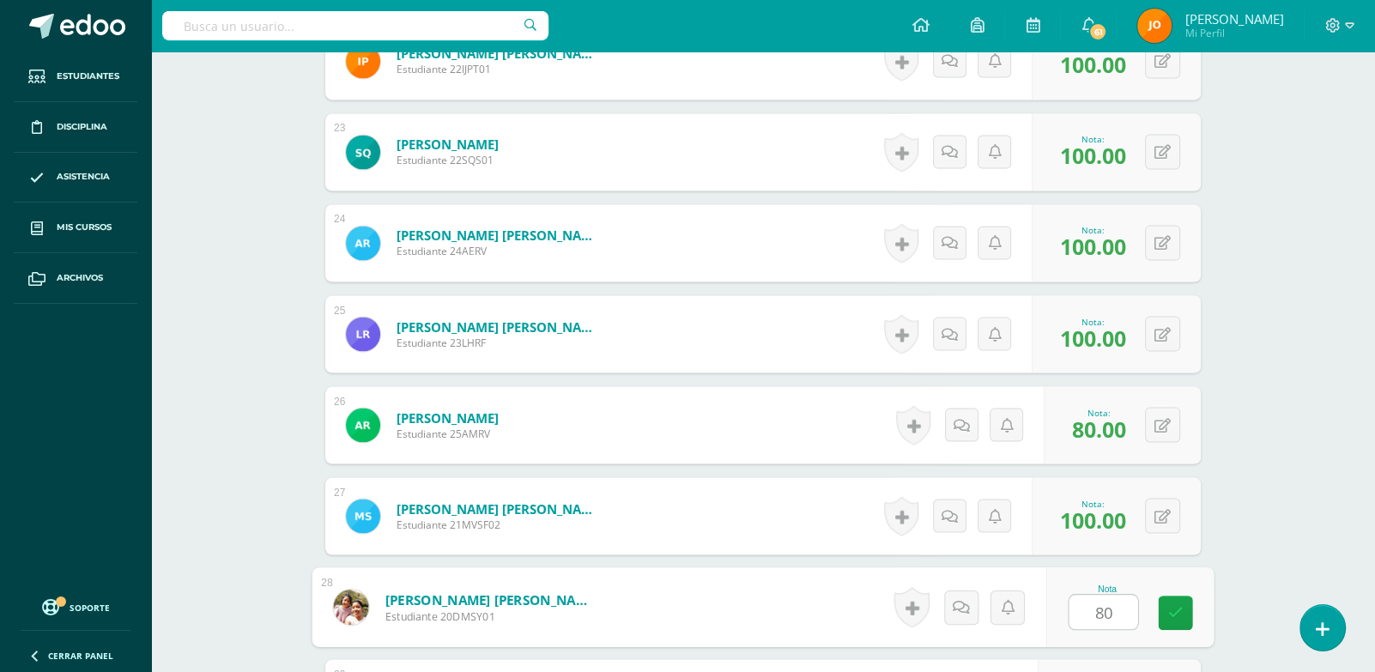
type input "80"
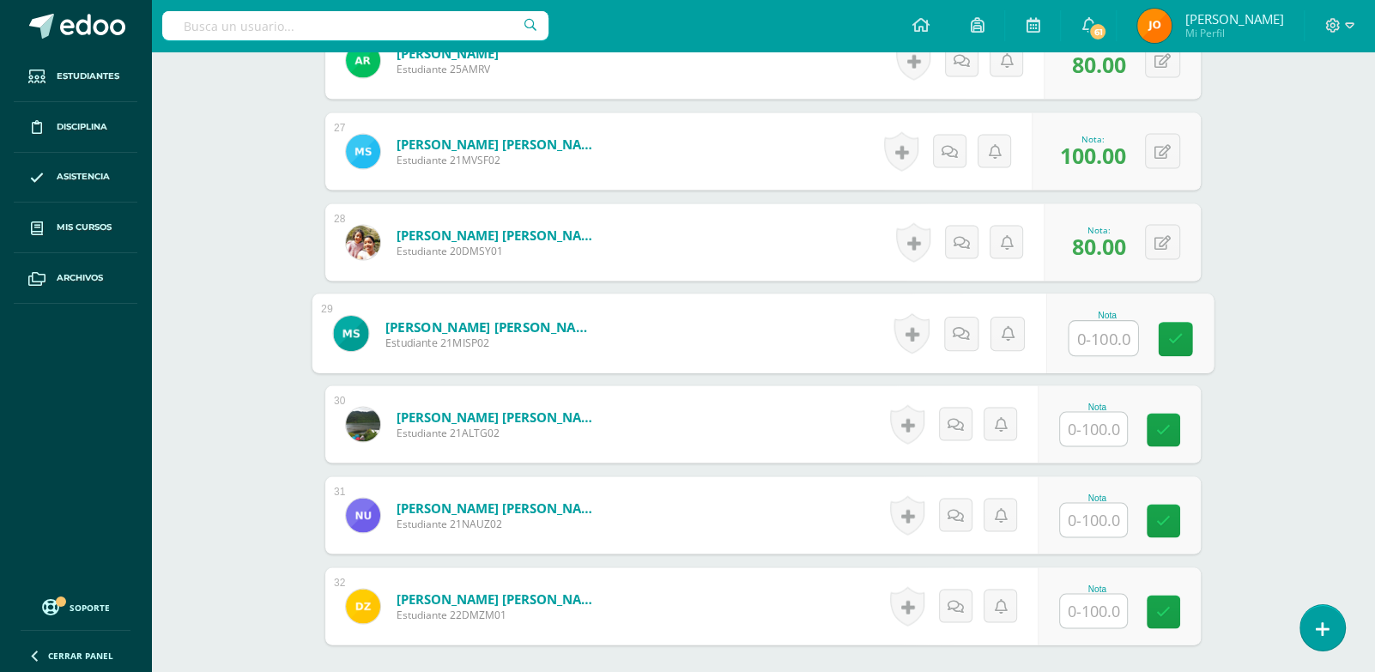
paste input "100"
type input "100"
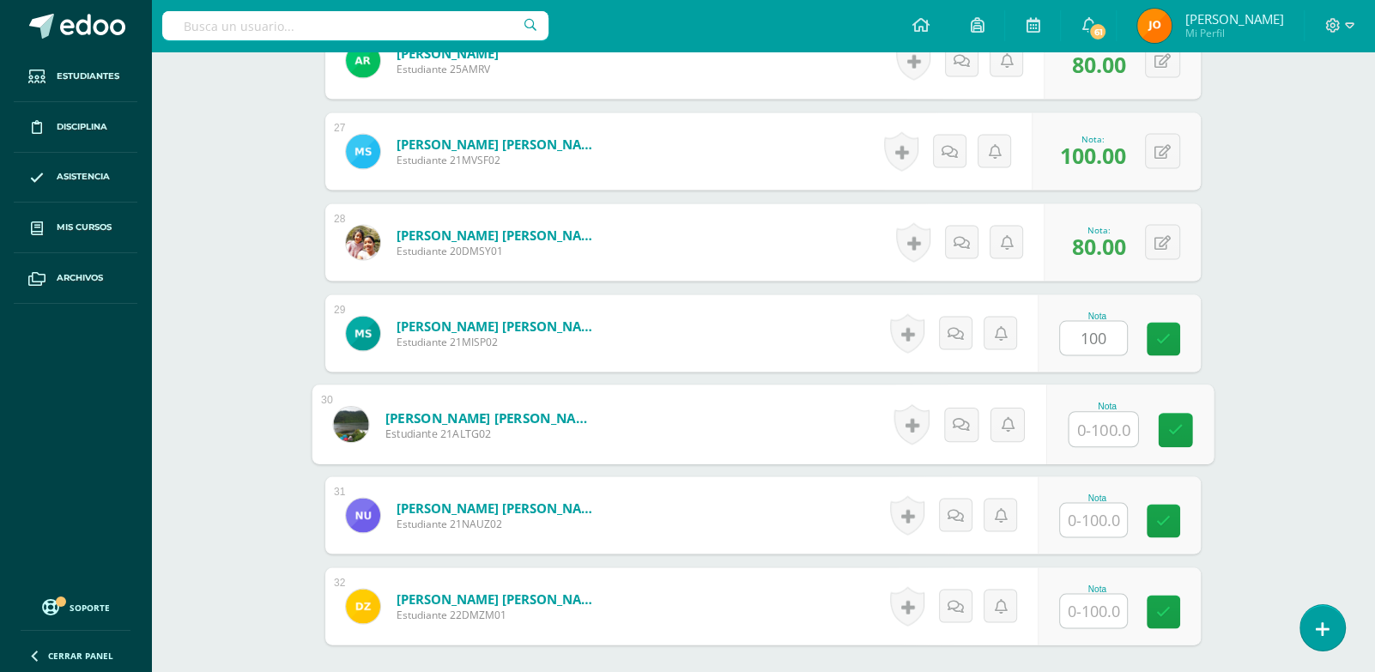
paste input "100"
type input "100"
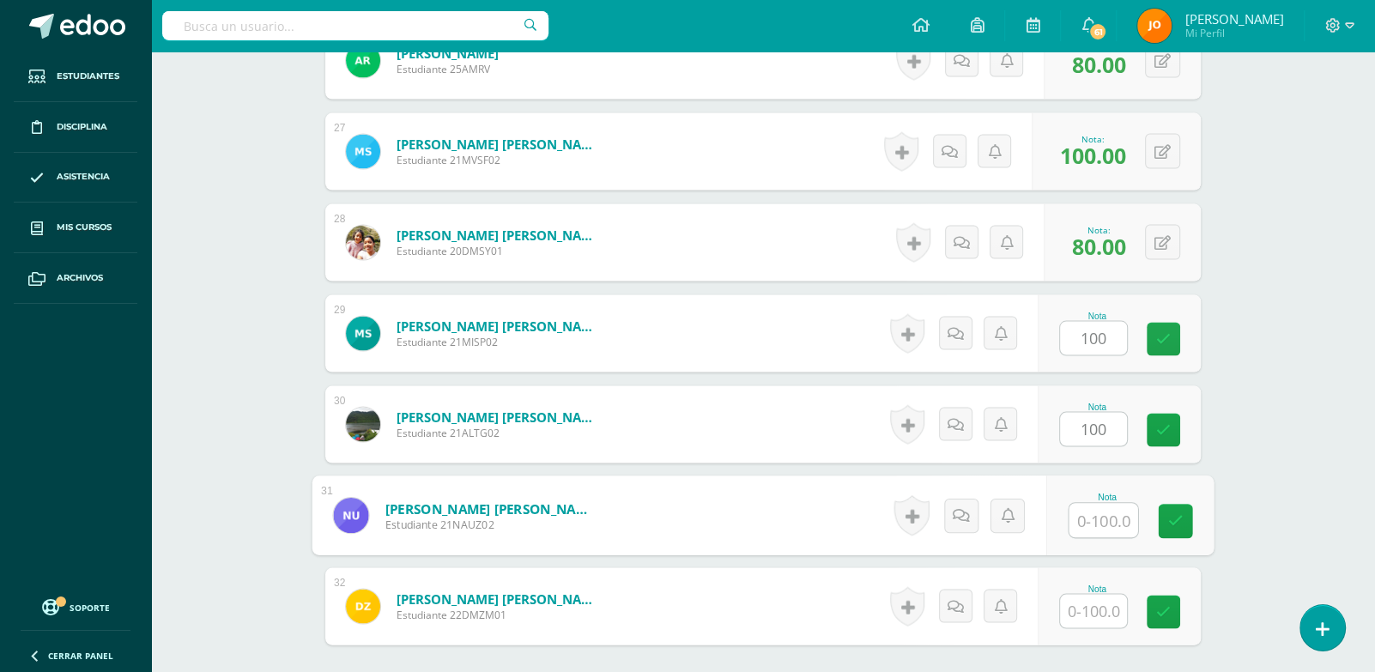
paste input "100"
type input "100"
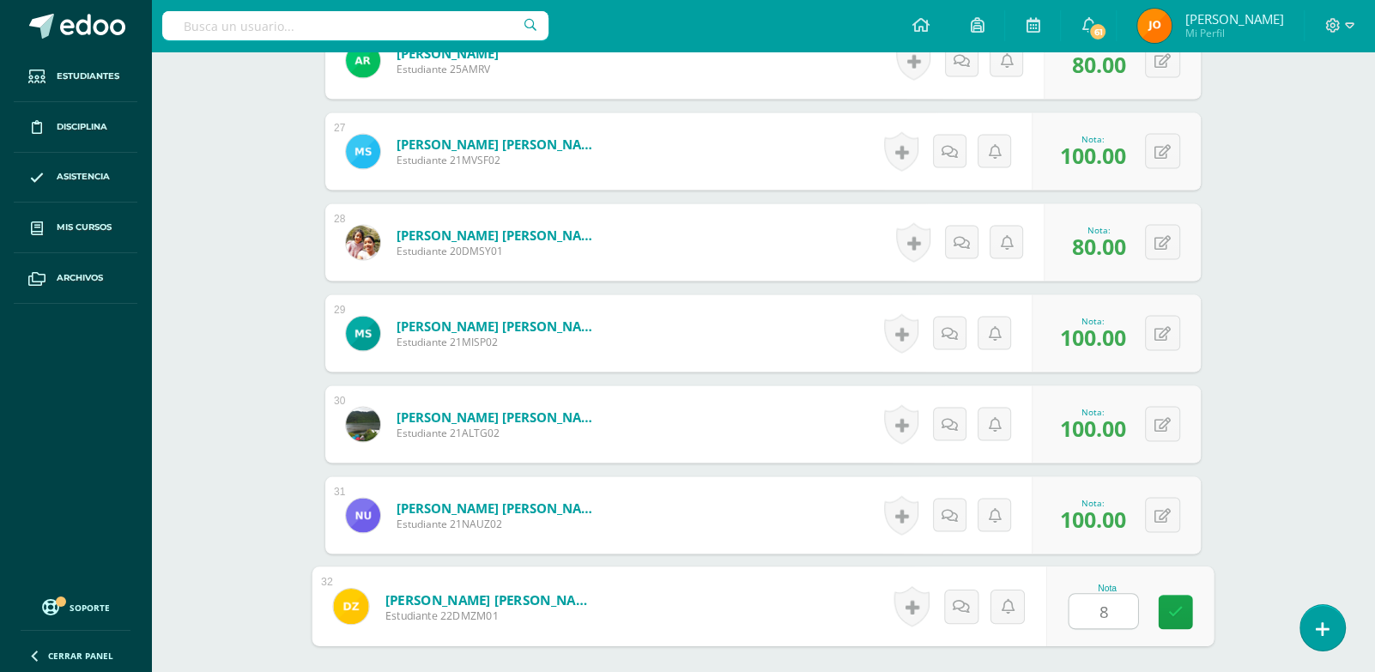
type input "80"
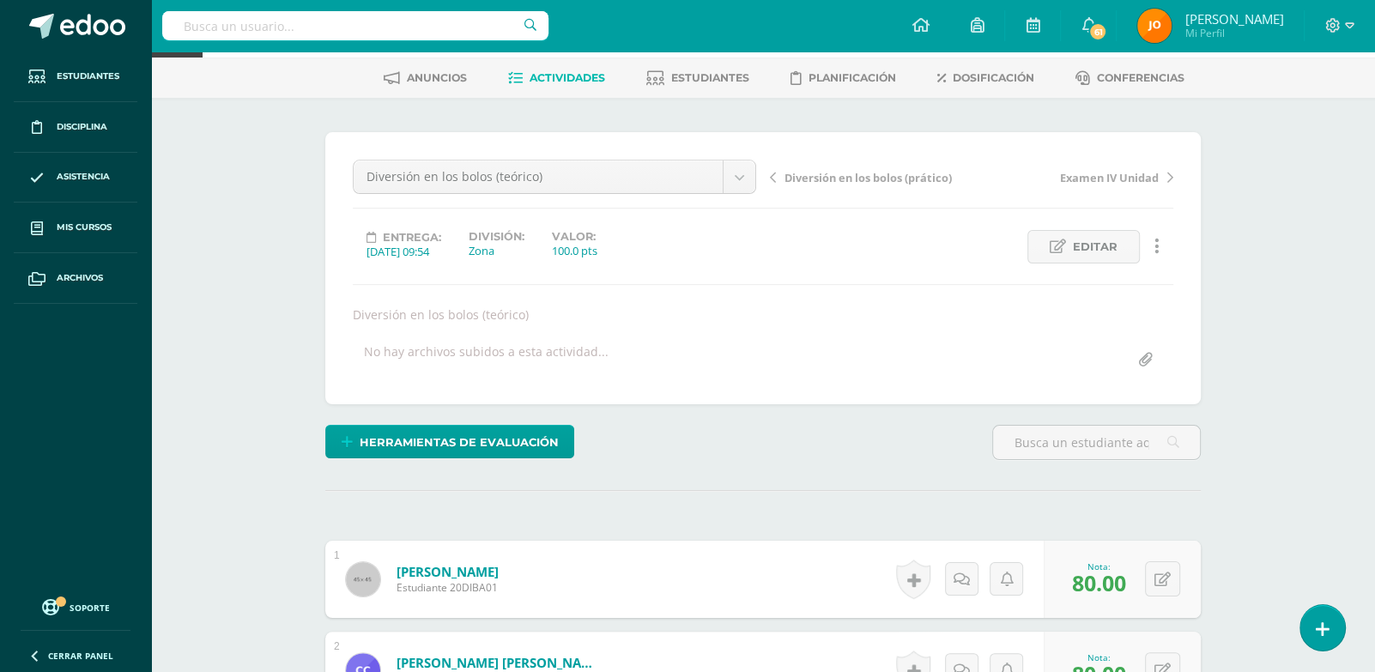
scroll to position [0, 0]
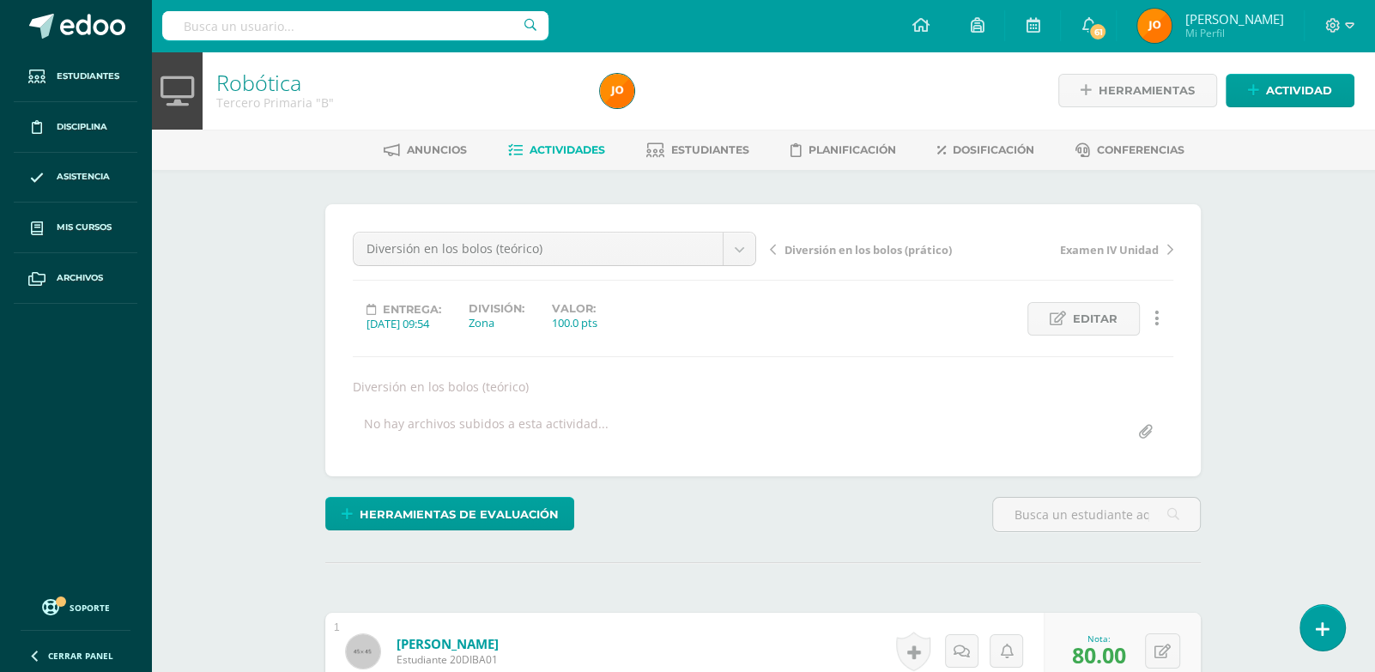
click at [576, 153] on span "Actividades" at bounding box center [568, 149] width 76 height 13
click at [563, 149] on span "Actividades" at bounding box center [568, 149] width 76 height 13
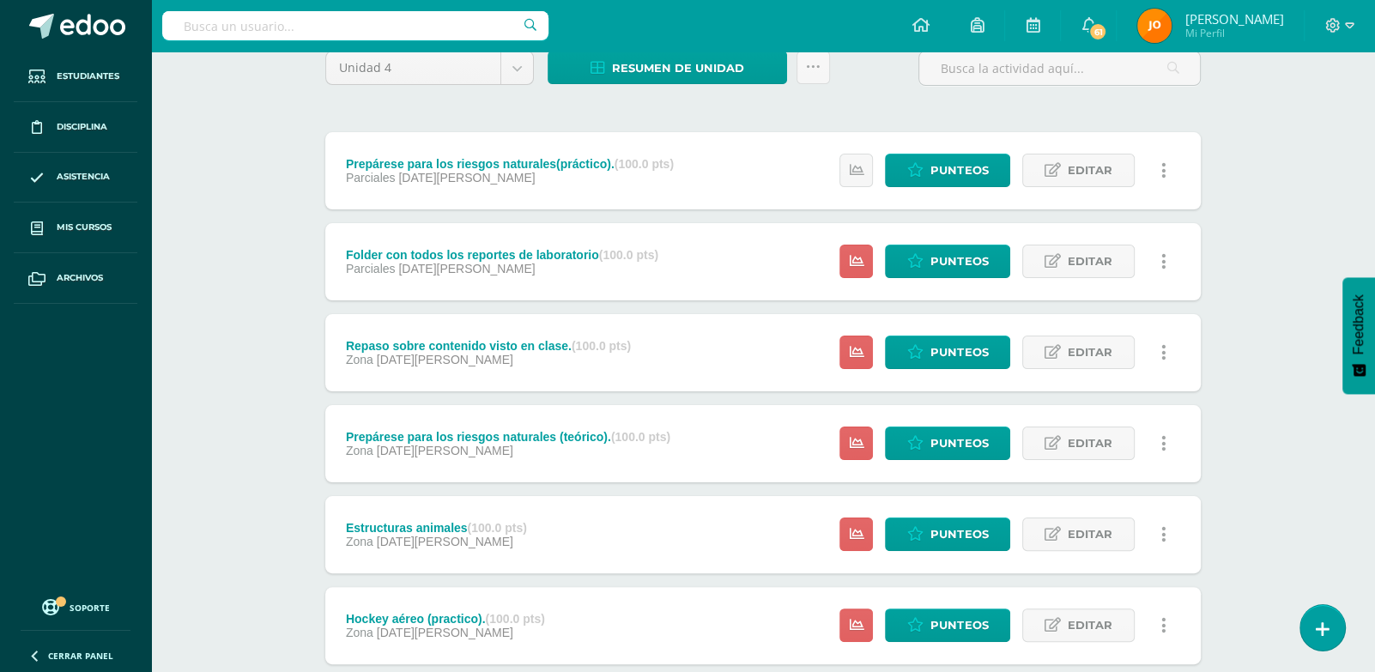
scroll to position [155, 0]
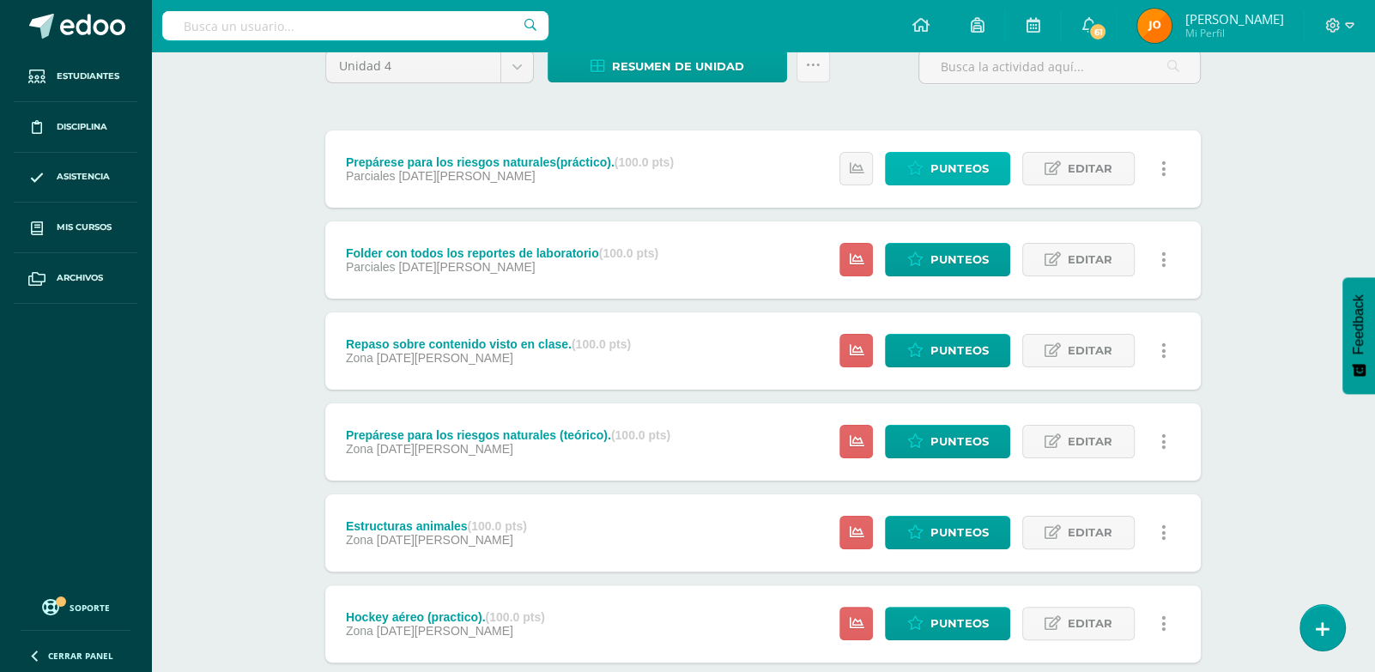
click at [961, 167] on span "Punteos" at bounding box center [959, 169] width 58 height 32
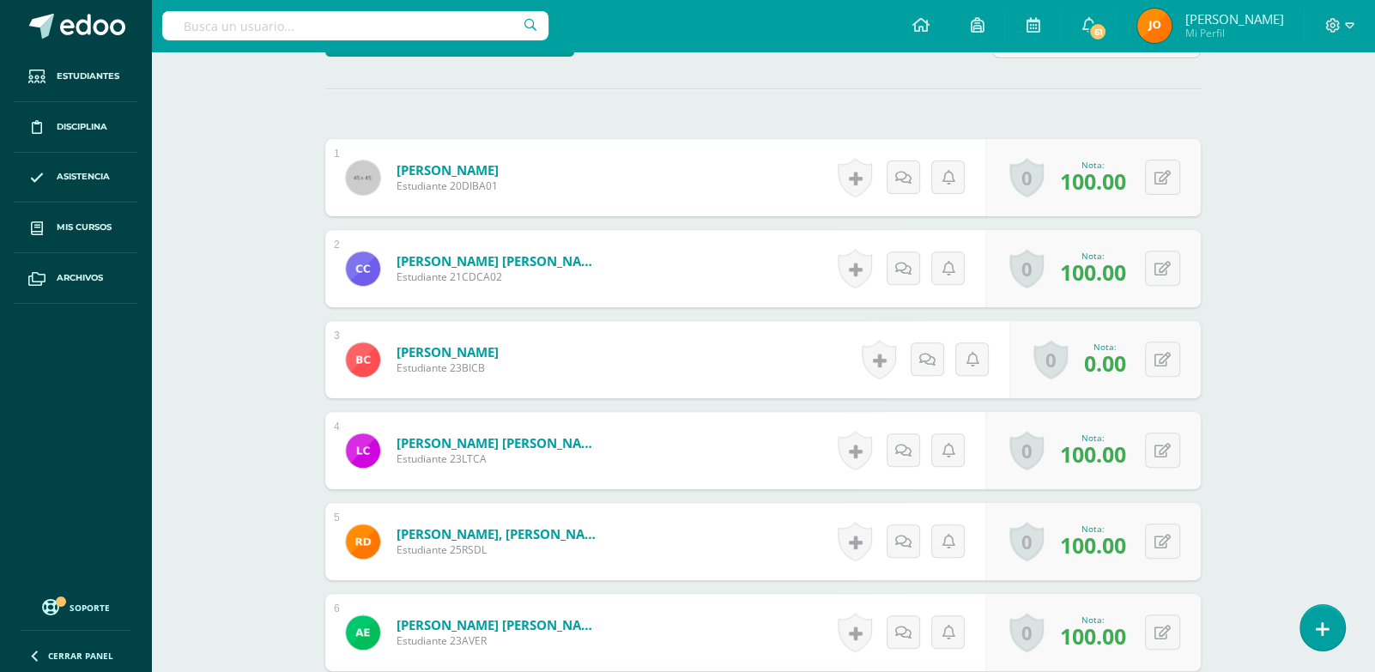
scroll to position [484, 0]
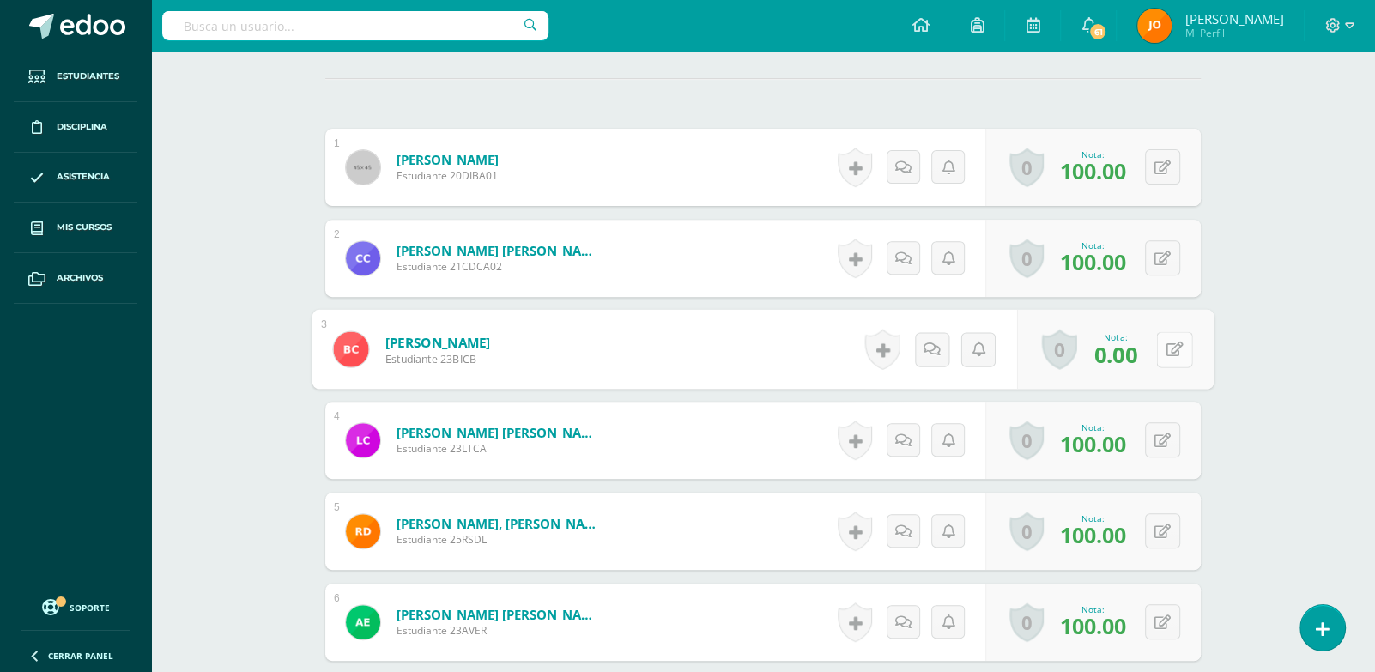
click at [1170, 355] on button at bounding box center [1174, 349] width 36 height 36
type input "90"
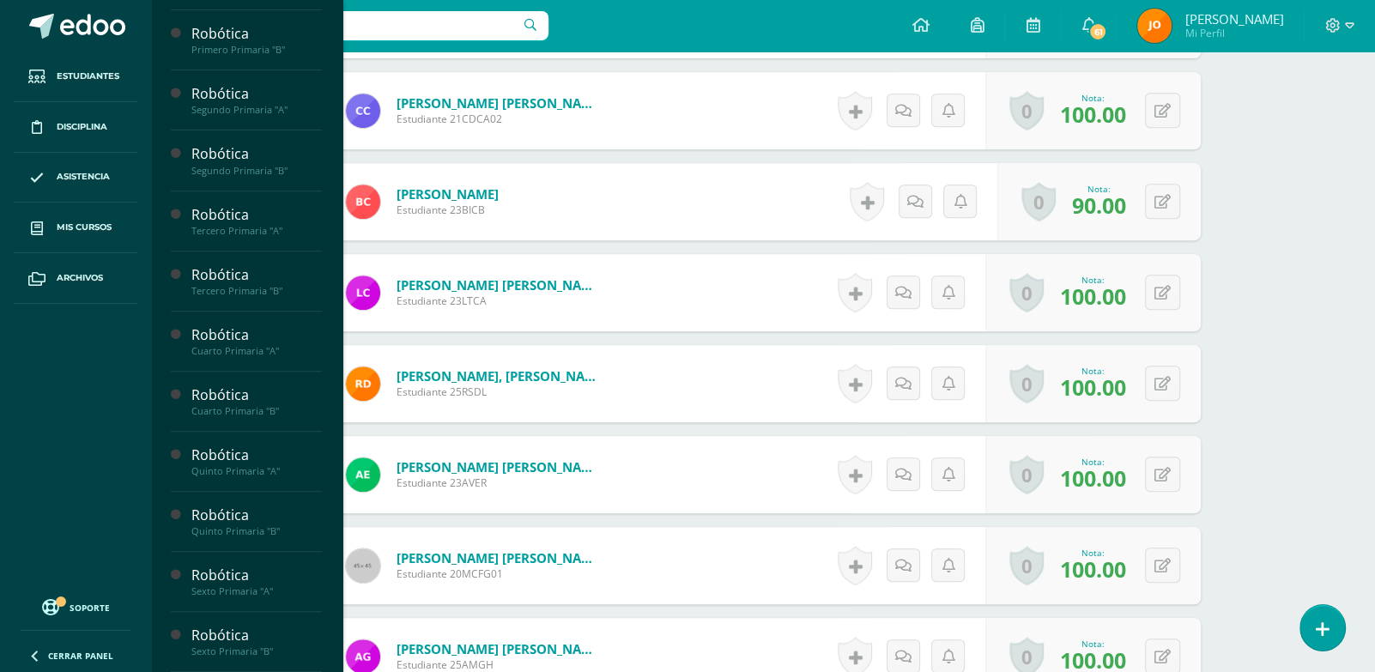
scroll to position [542, 0]
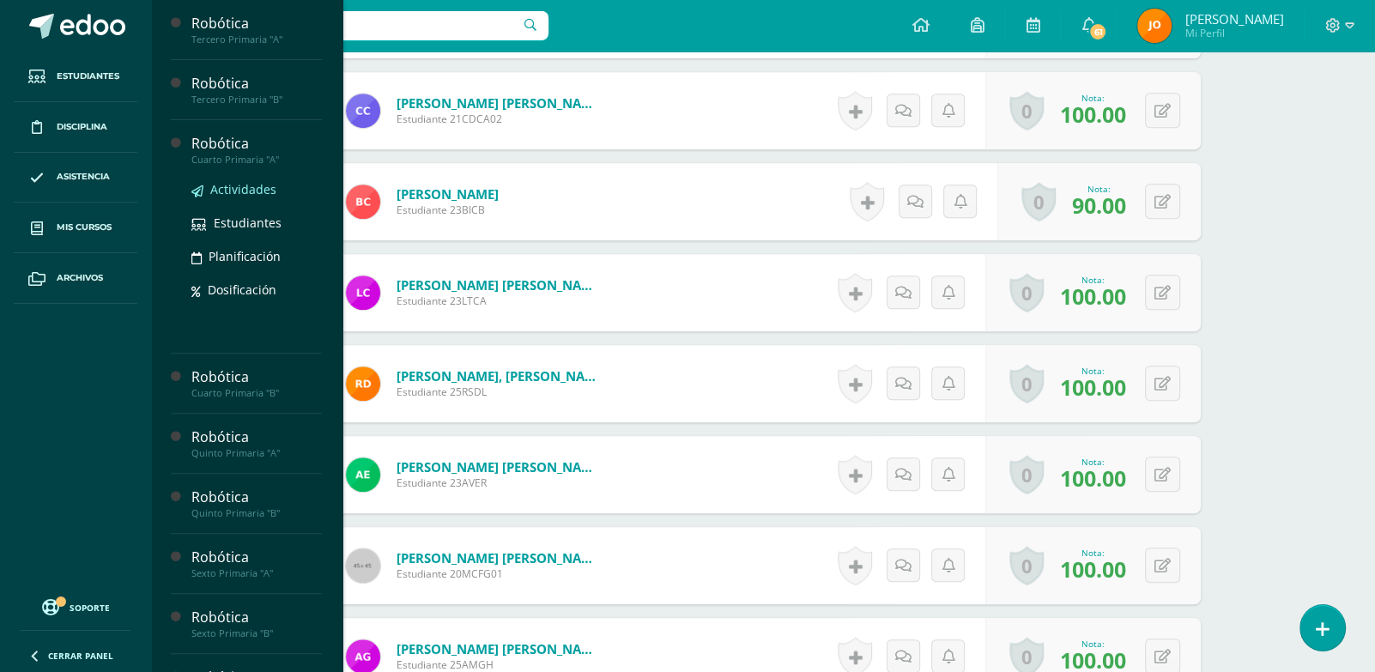
click at [244, 197] on span "Actividades" at bounding box center [243, 189] width 66 height 16
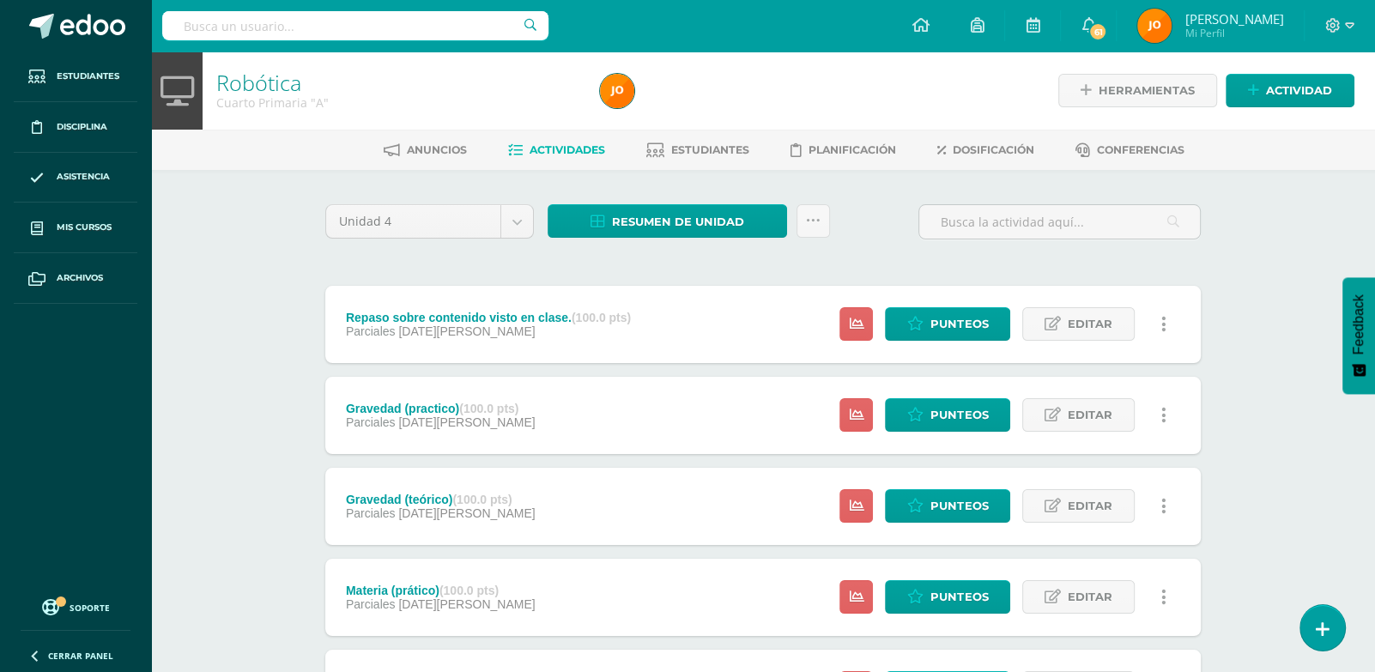
scroll to position [617, 0]
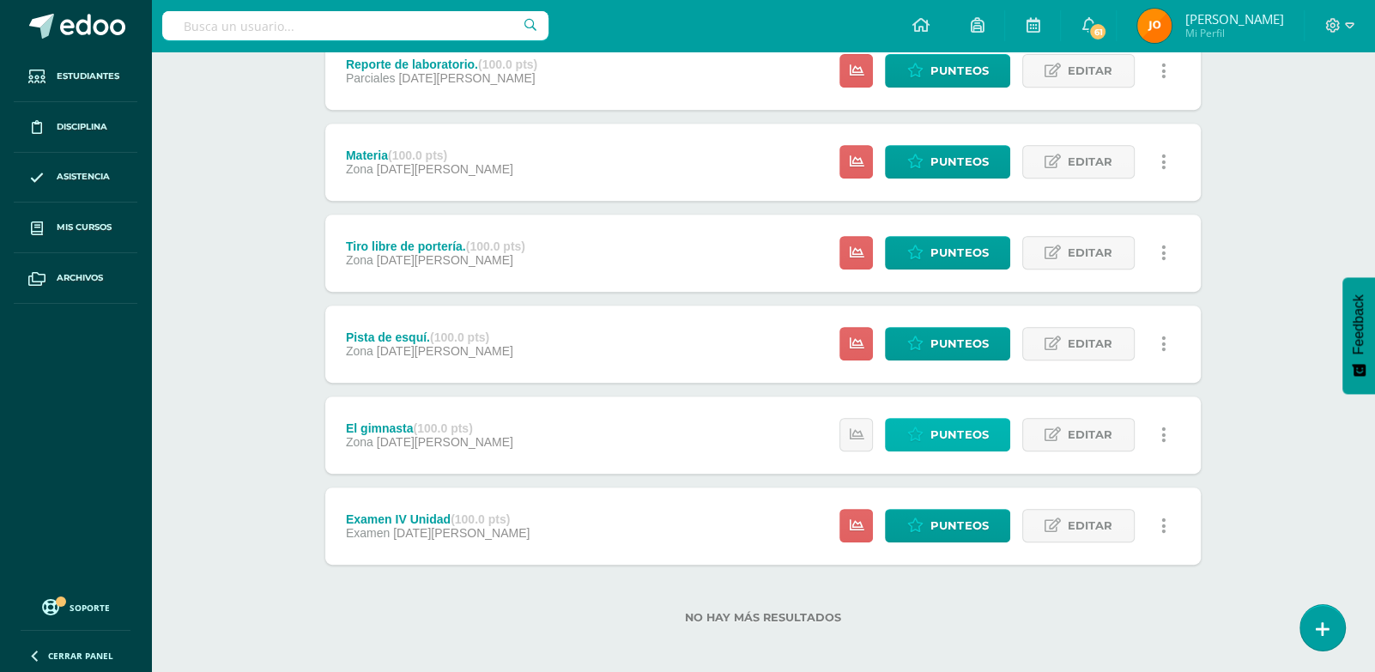
click at [911, 432] on icon at bounding box center [915, 434] width 16 height 15
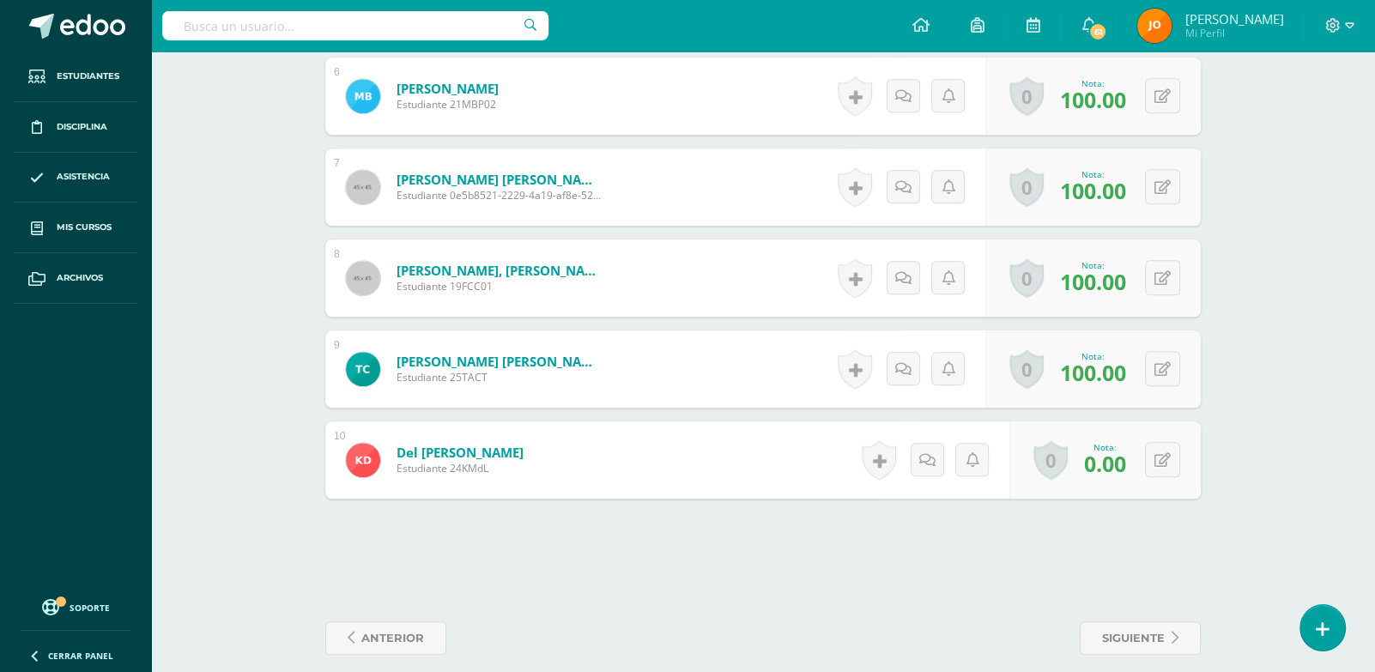
scroll to position [1026, 0]
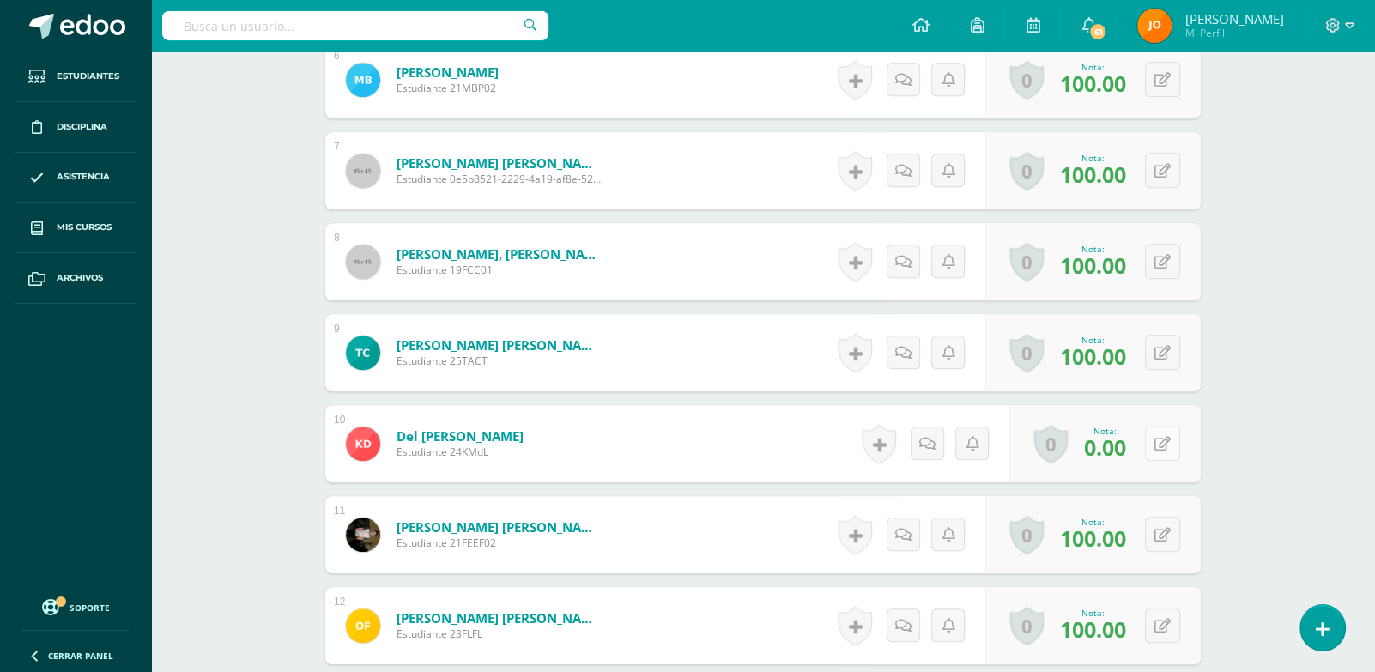
click at [1160, 444] on button at bounding box center [1162, 443] width 35 height 35
paste input "100"
type input "100"
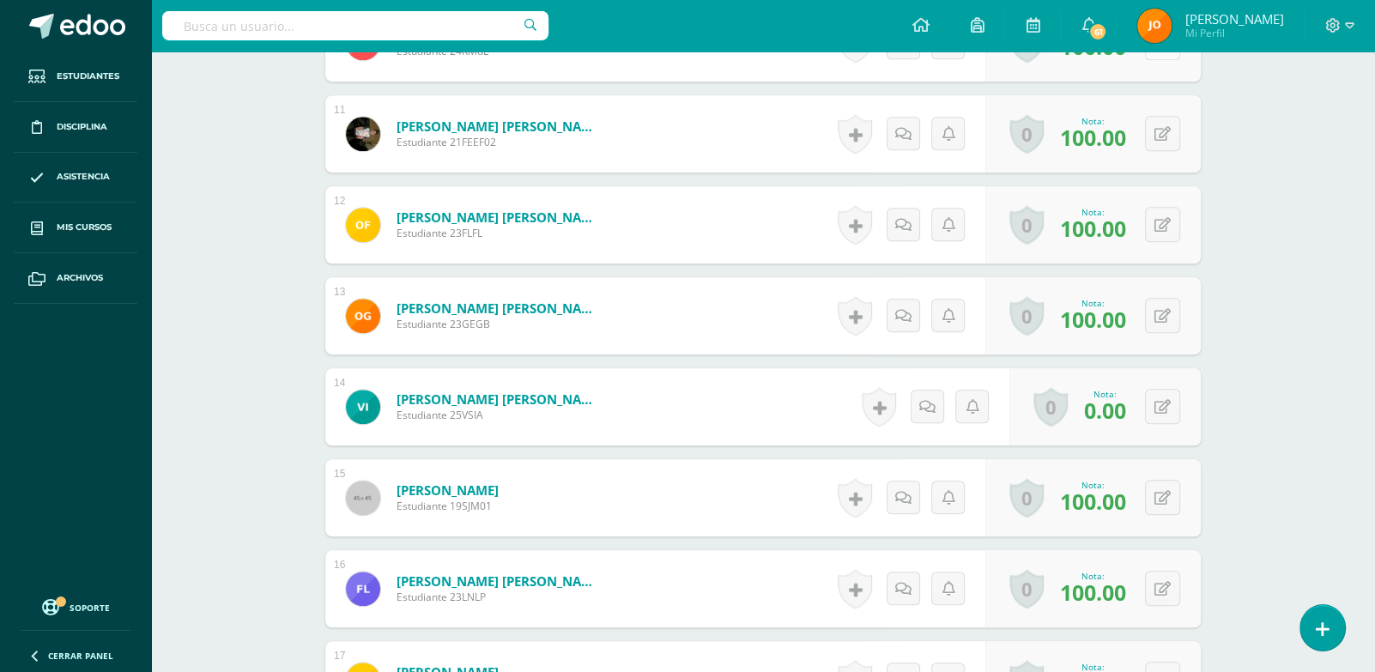
scroll to position [1462, 0]
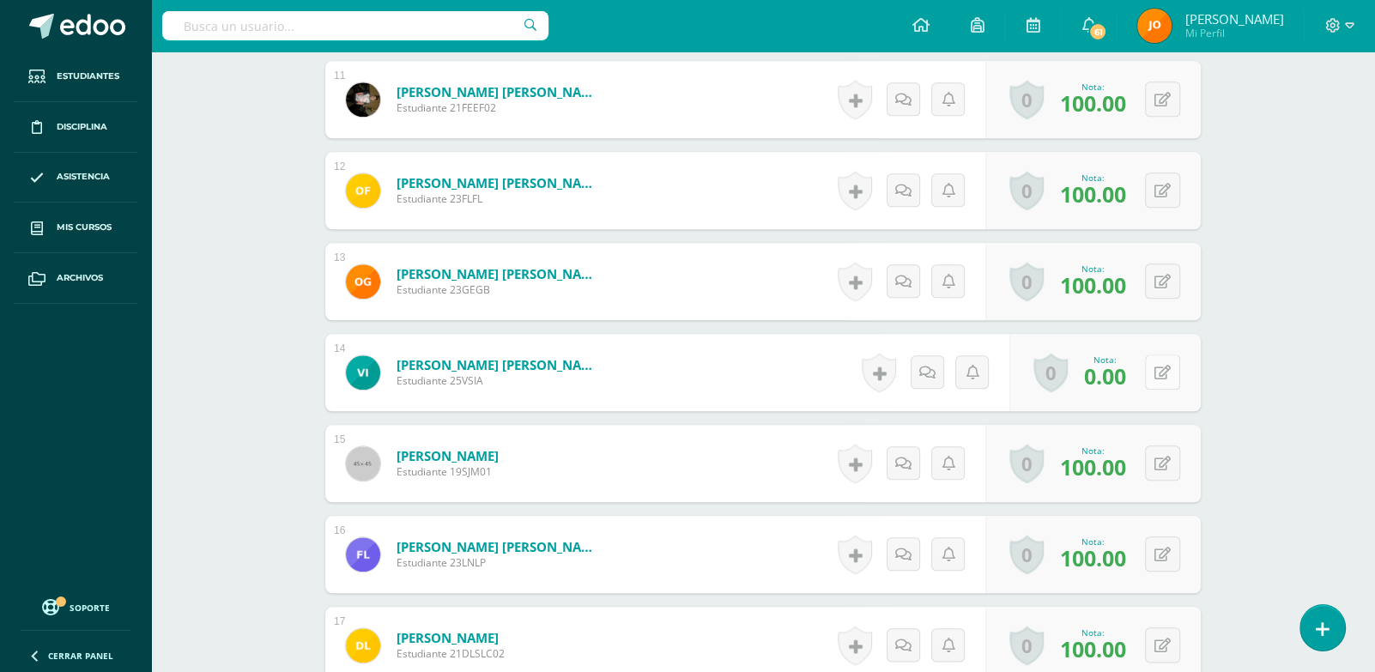
click at [1169, 372] on icon at bounding box center [1162, 373] width 16 height 15
paste input "100"
type input "100"
click at [1169, 372] on link at bounding box center [1163, 371] width 33 height 33
click at [0, 0] on button at bounding box center [0, 0] width 0 height 0
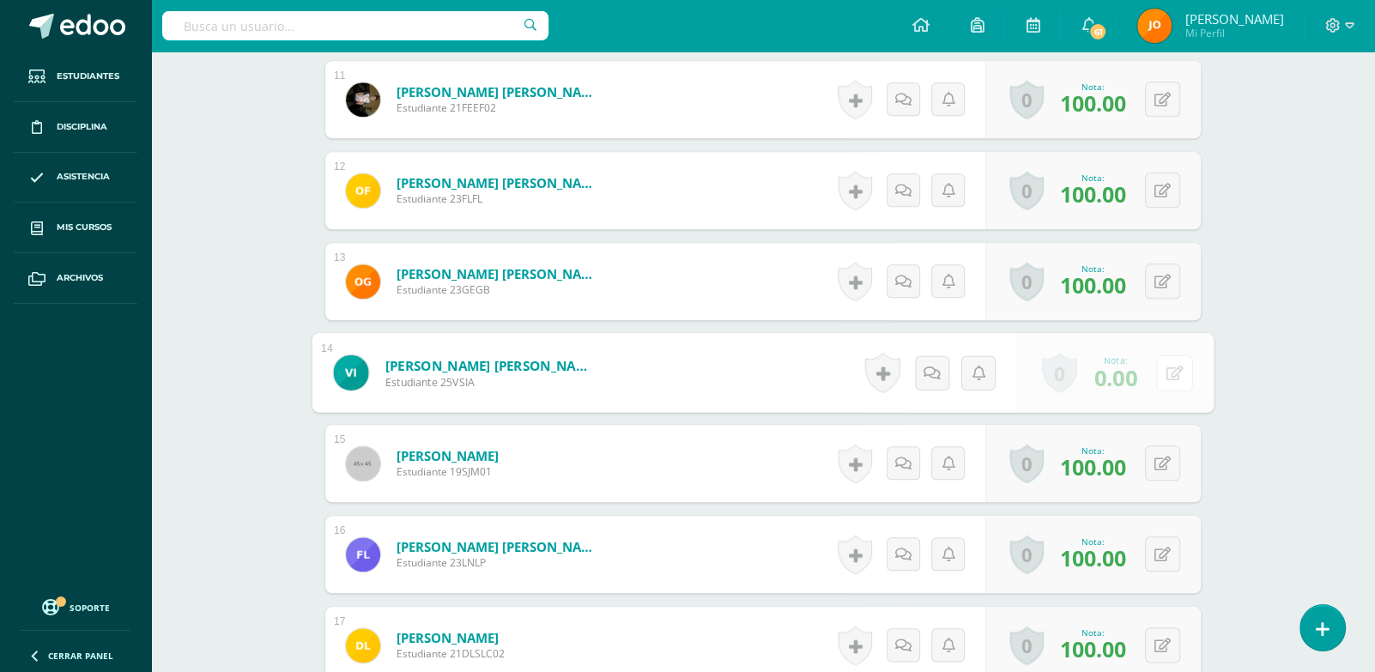
type input "100.00"
click at [1134, 378] on icon at bounding box center [1128, 378] width 15 height 15
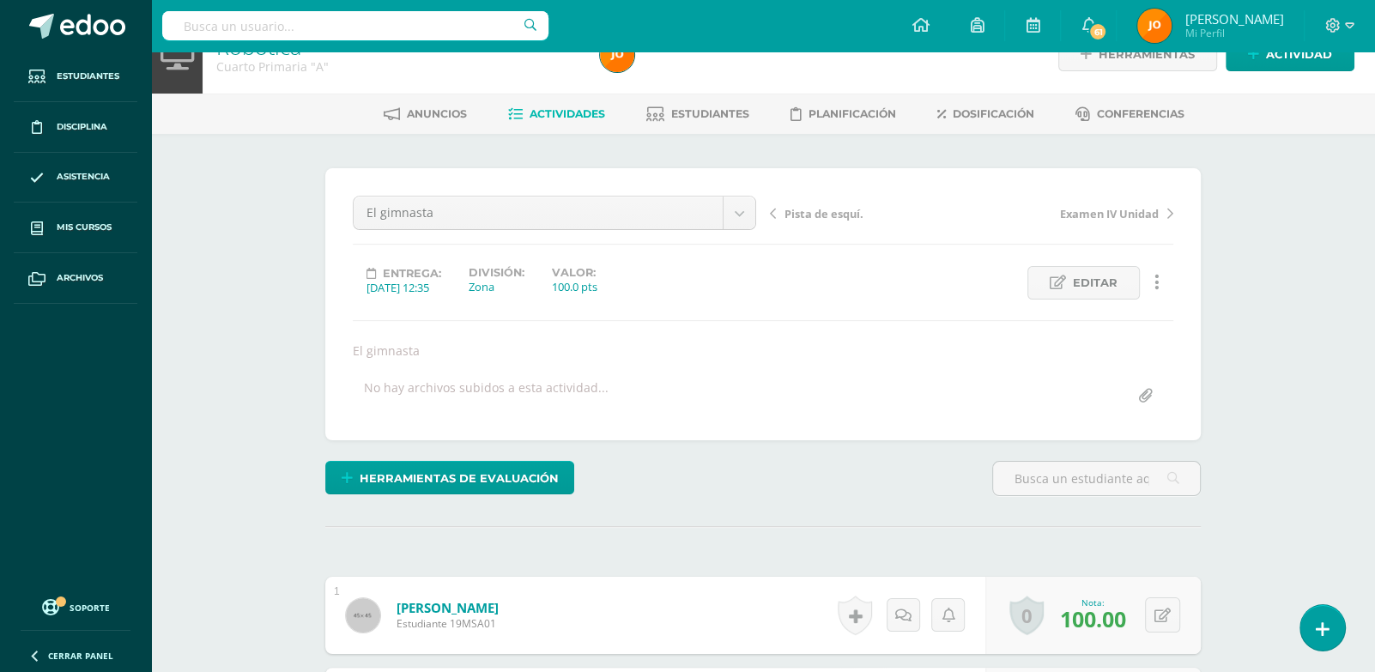
scroll to position [0, 0]
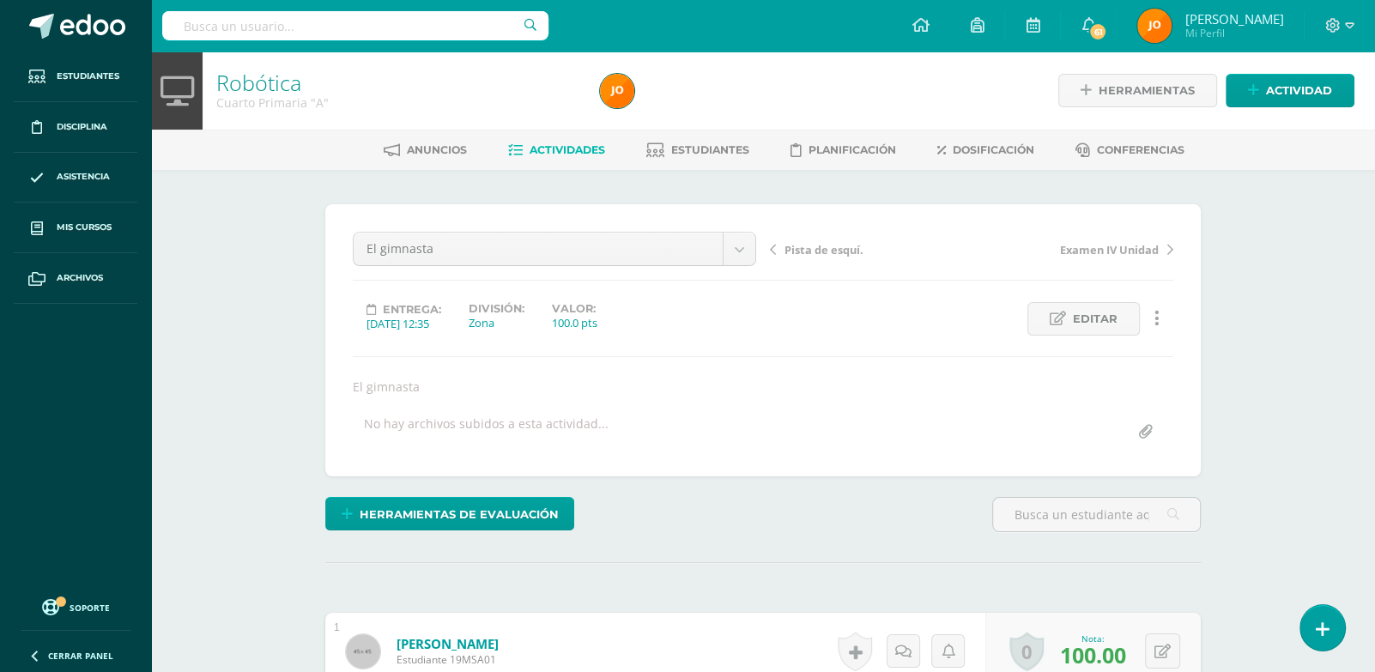
click at [554, 136] on link "Actividades" at bounding box center [556, 149] width 97 height 27
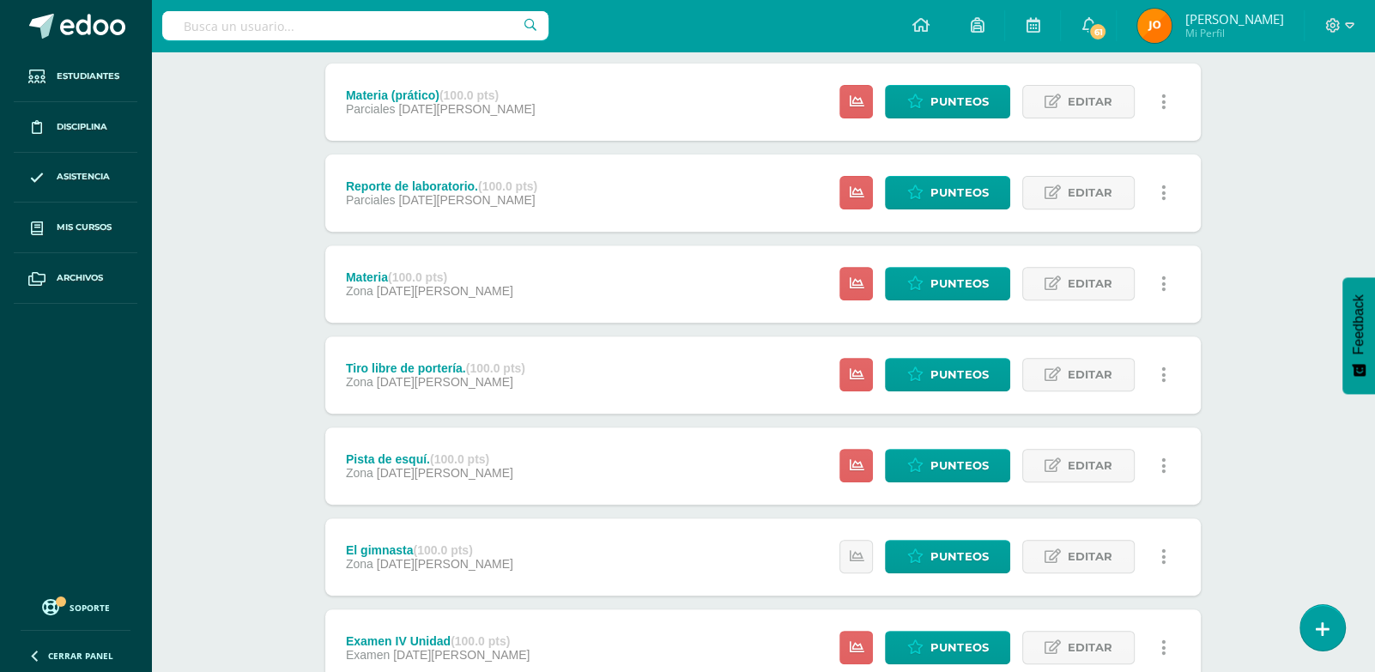
scroll to position [617, 0]
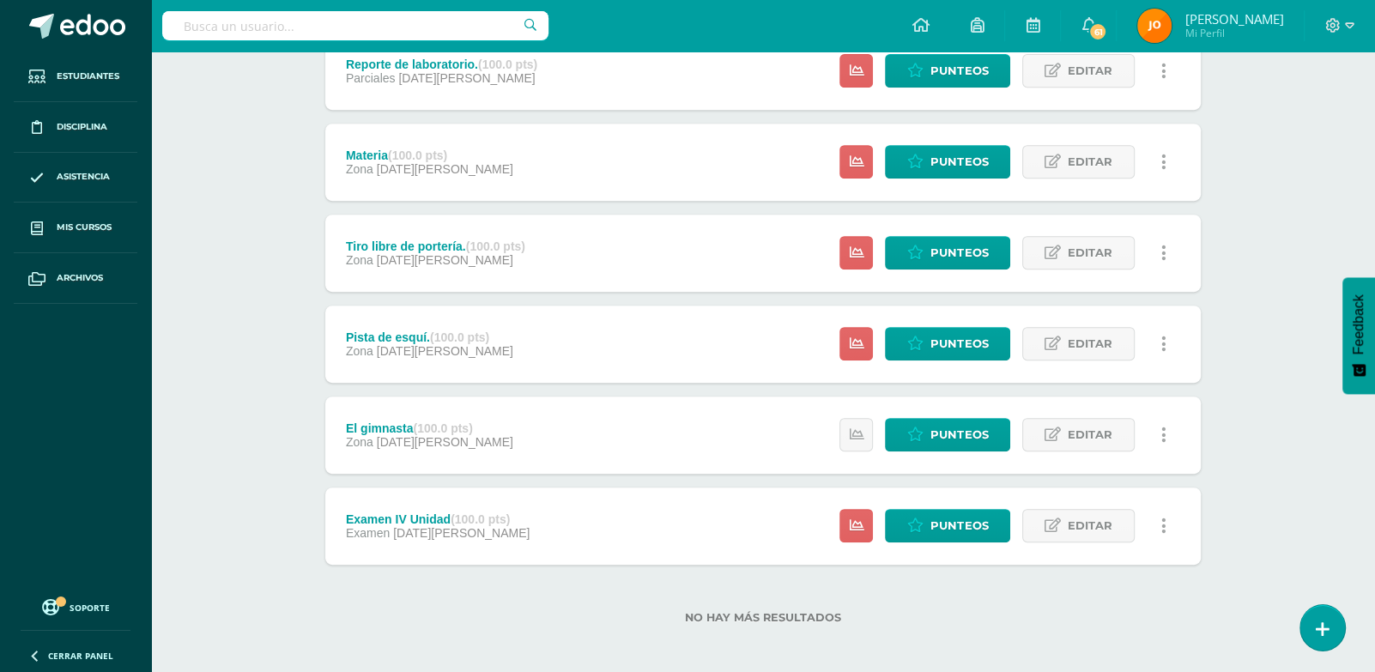
click at [935, 362] on div "Estatus de Actividad: 30 Estudiantes sin calificar 0 Estudiantes con cero Media…" at bounding box center [1007, 344] width 387 height 77
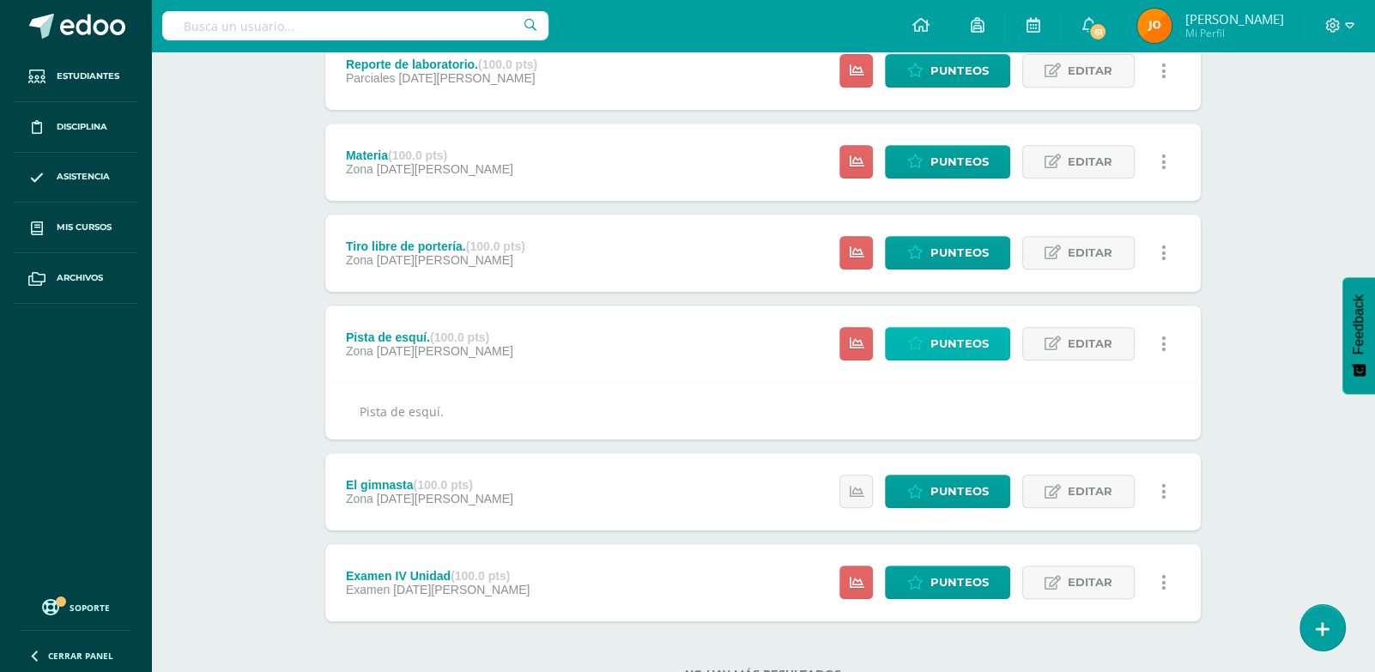
click at [939, 341] on span "Punteos" at bounding box center [959, 344] width 58 height 32
